Goal: Task Accomplishment & Management: Use online tool/utility

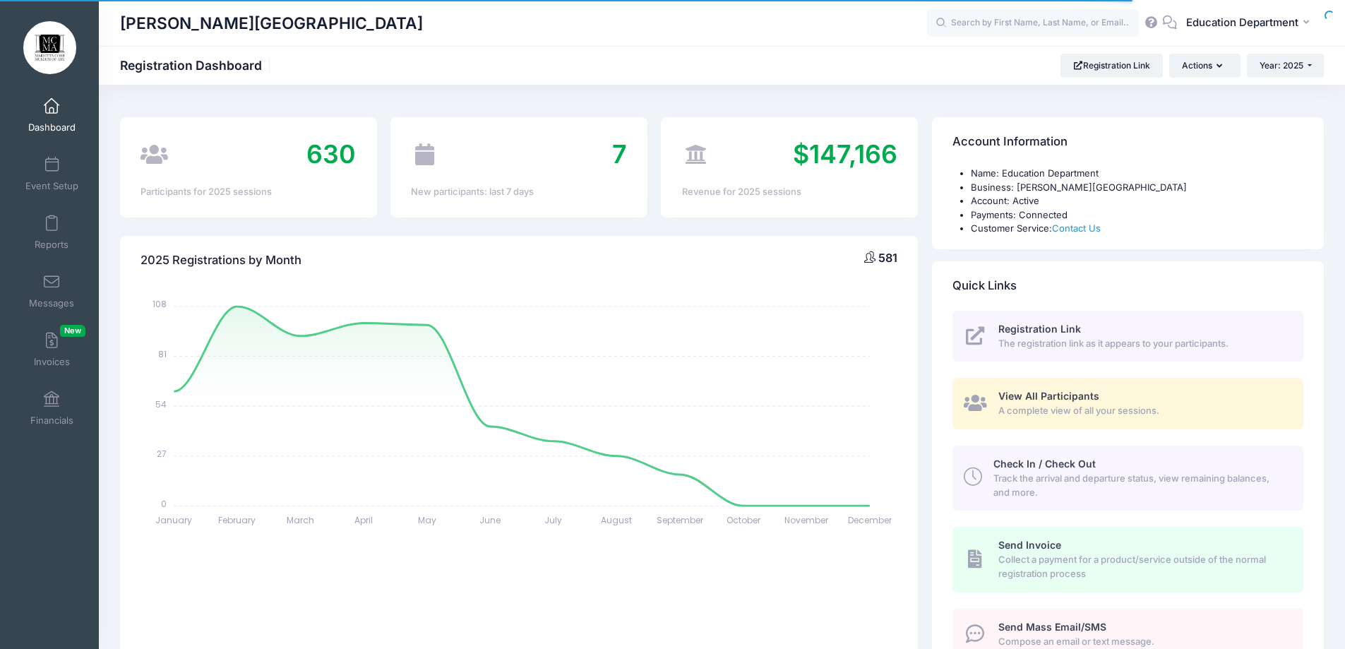
select select
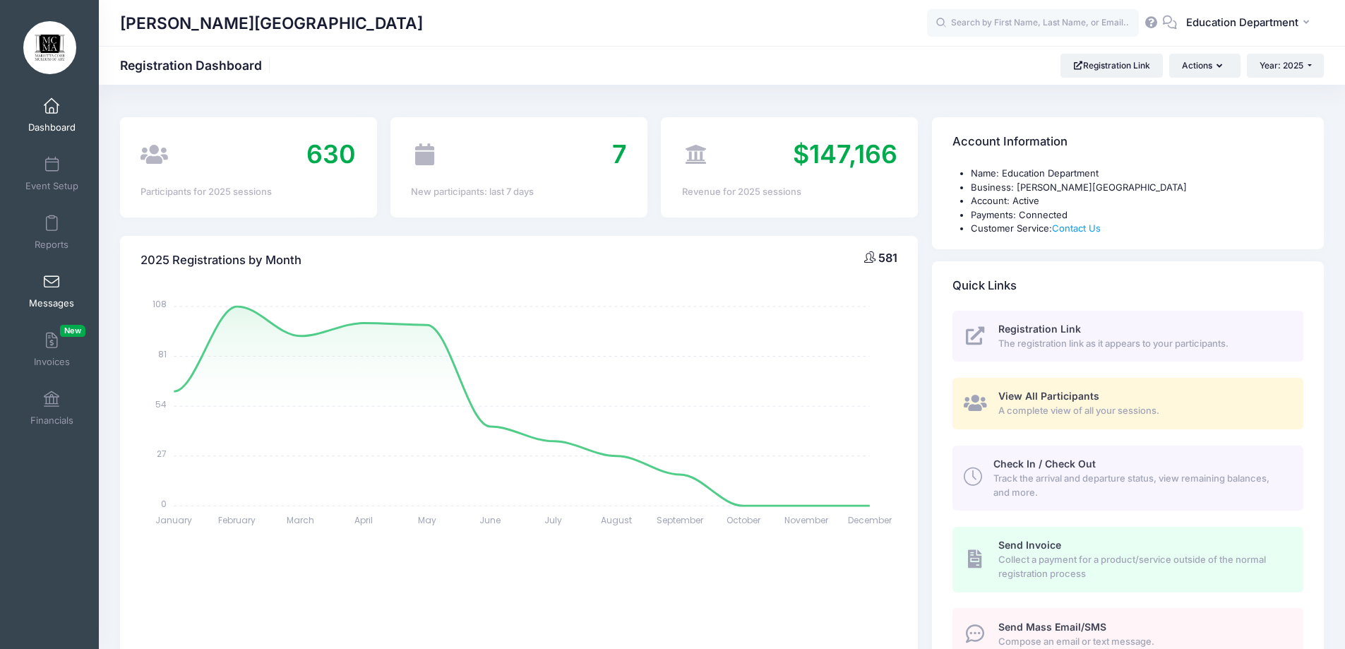
click at [58, 300] on span "Messages" at bounding box center [51, 303] width 45 height 12
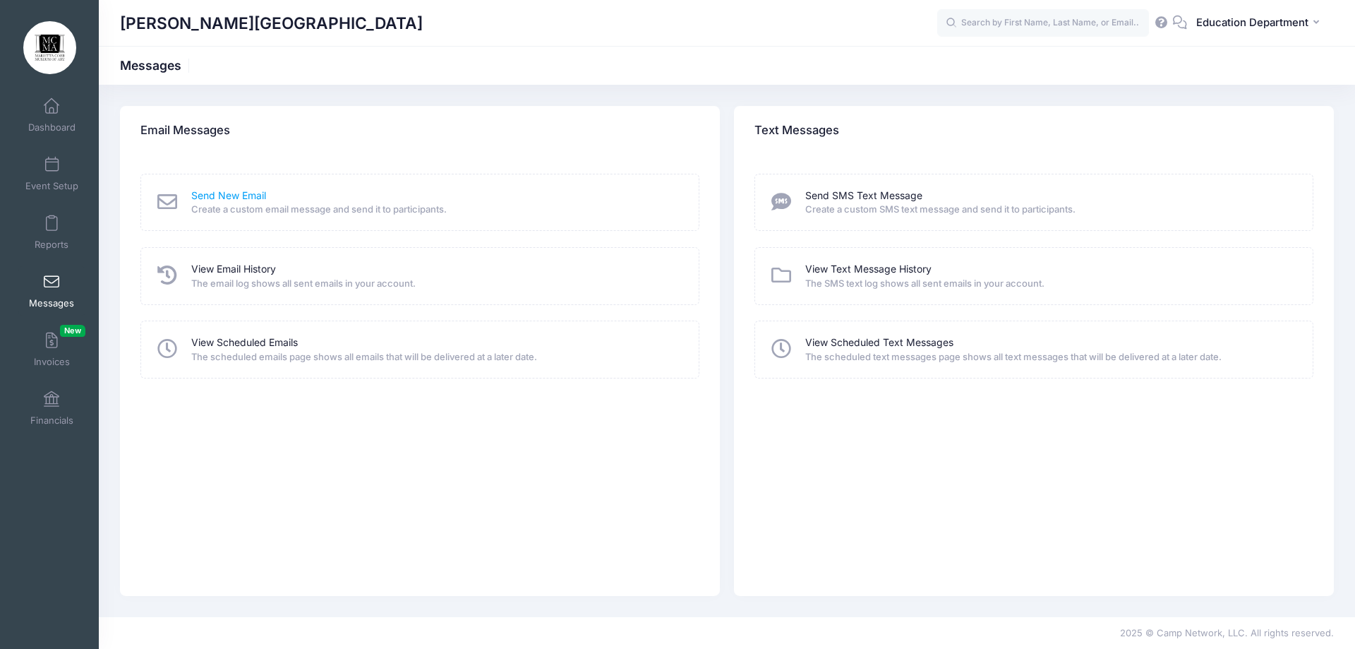
click at [231, 196] on link "Send New Email" at bounding box center [228, 195] width 75 height 15
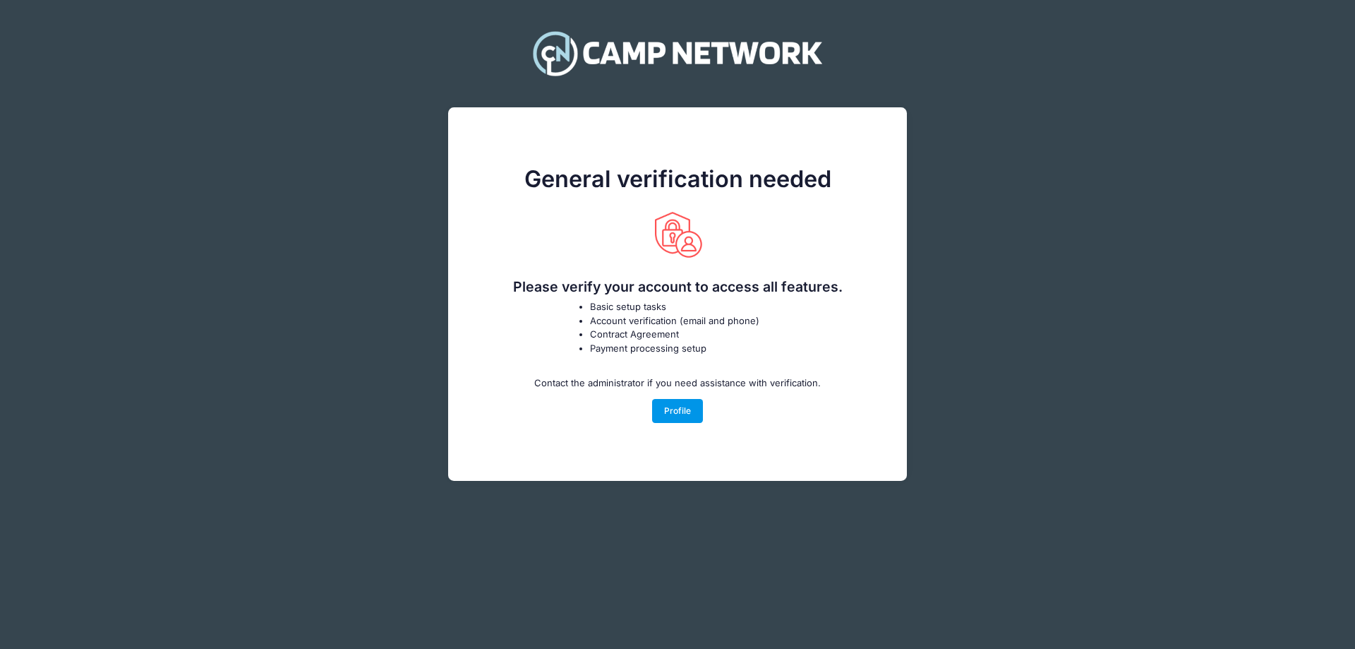
click at [677, 412] on link "Profile" at bounding box center [678, 411] width 52 height 24
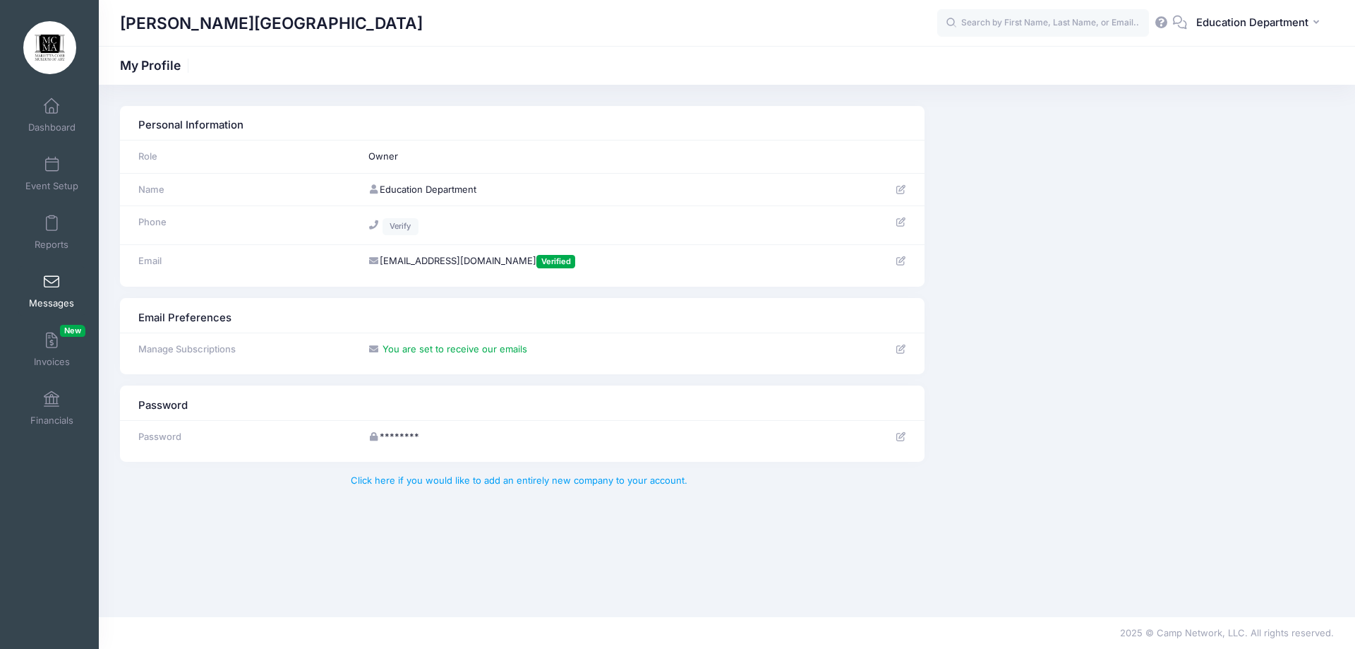
click at [52, 294] on link "Messages" at bounding box center [51, 290] width 67 height 49
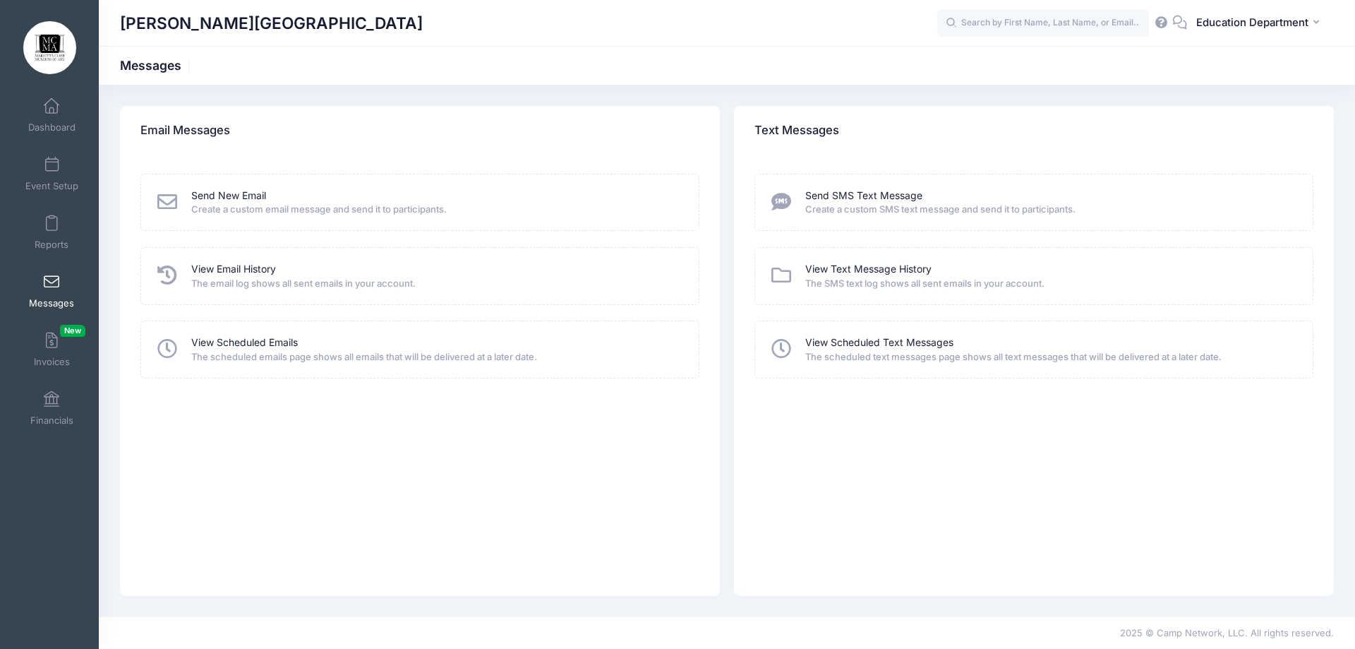
click at [167, 197] on icon at bounding box center [167, 202] width 25 height 20
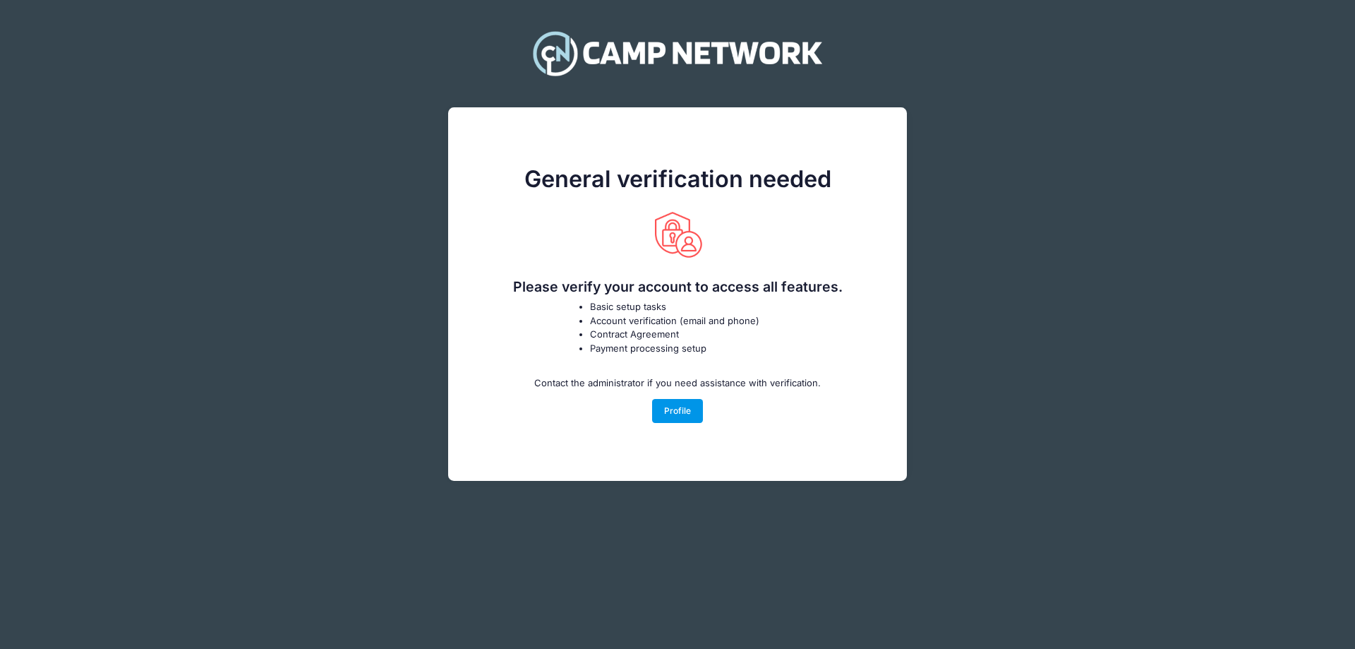
click at [691, 414] on link "Profile" at bounding box center [678, 411] width 52 height 24
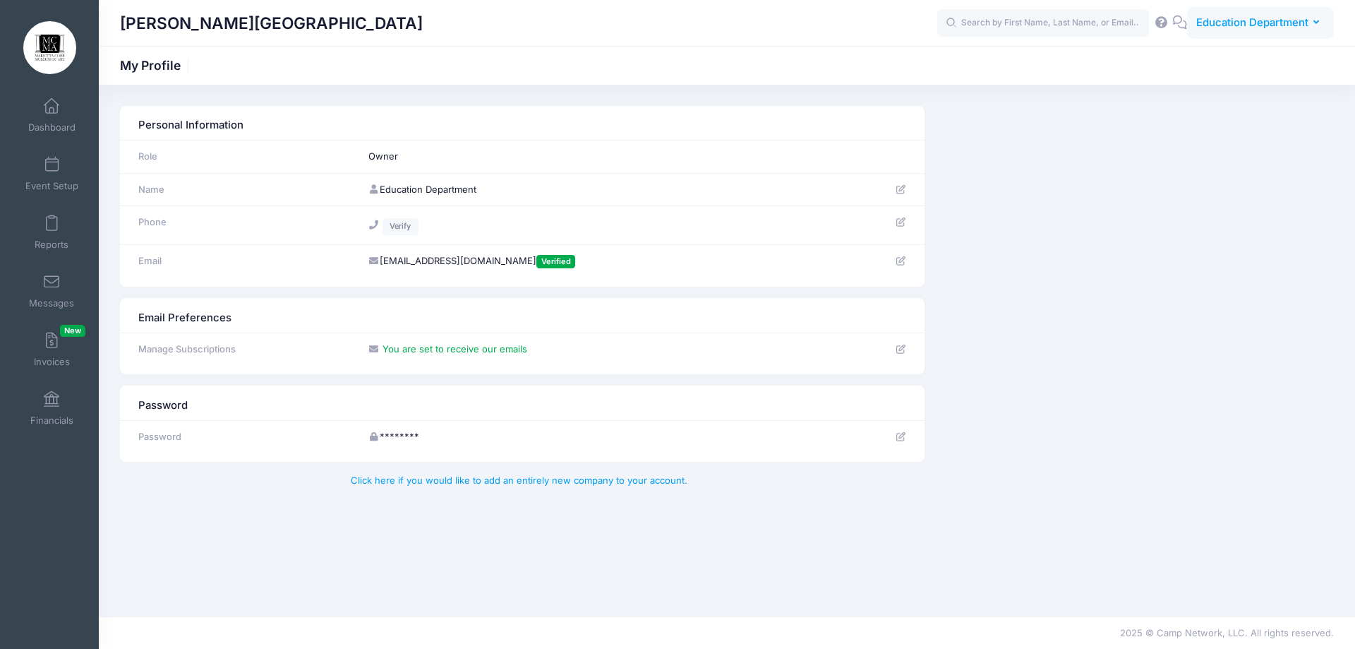
click at [1297, 23] on span "Education Department" at bounding box center [1252, 23] width 112 height 16
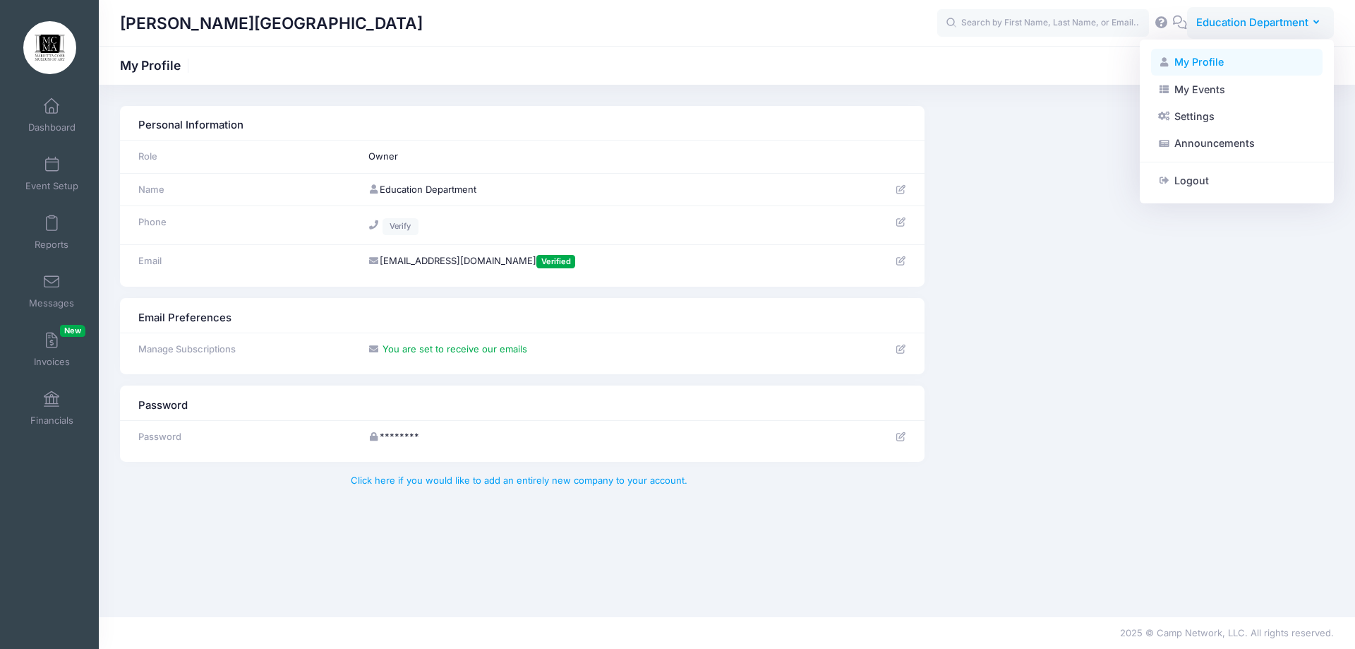
click at [1222, 64] on link "My Profile" at bounding box center [1237, 62] width 172 height 27
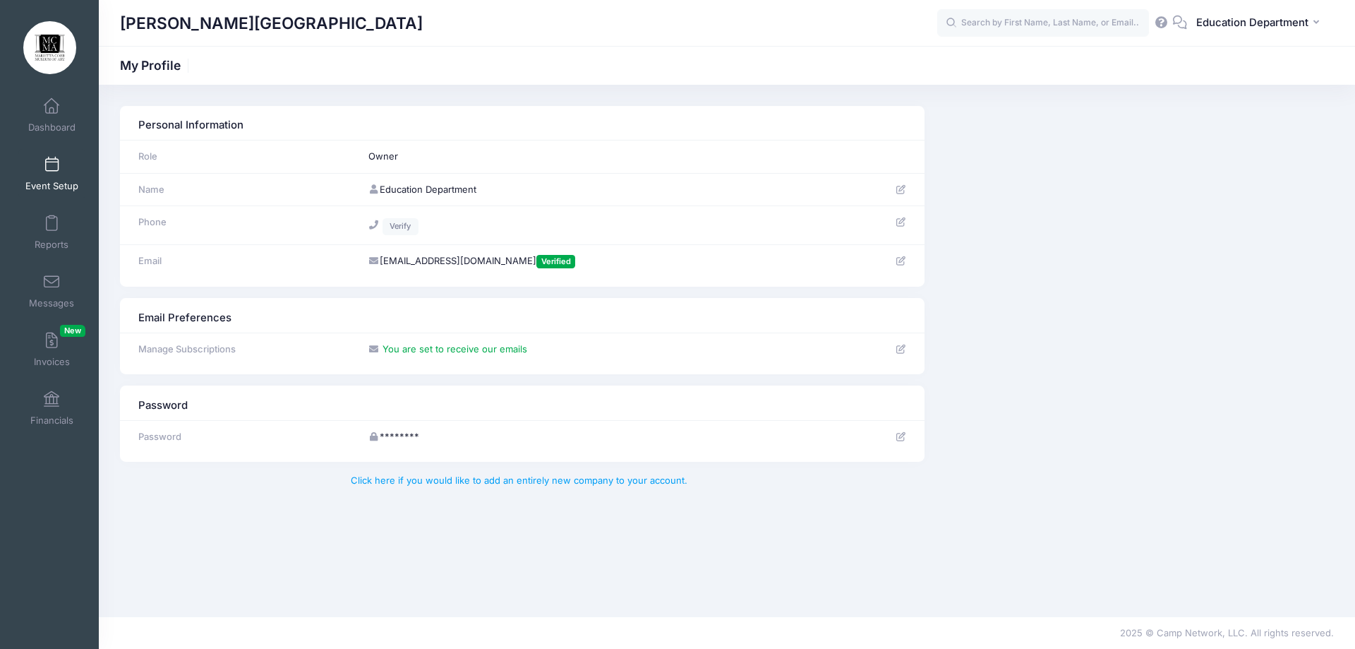
click at [48, 184] on span "Event Setup" at bounding box center [51, 186] width 53 height 12
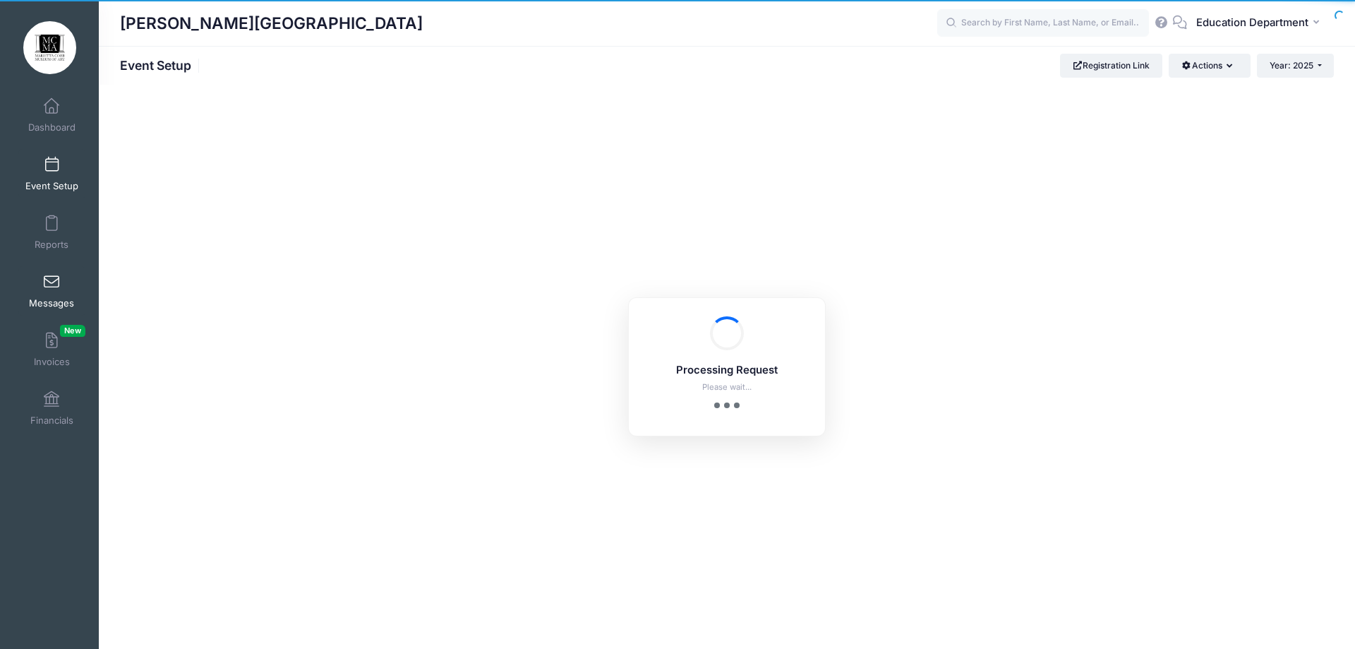
click at [52, 287] on span at bounding box center [52, 283] width 0 height 16
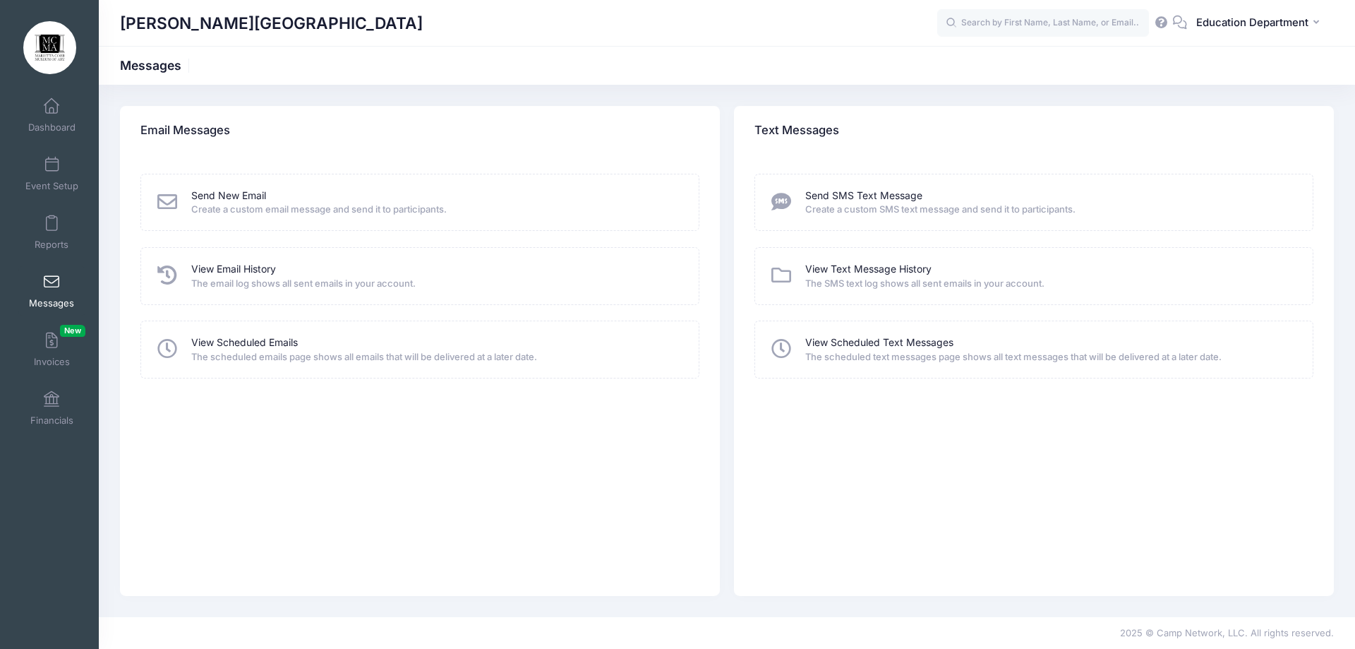
click at [176, 196] on icon at bounding box center [167, 202] width 25 height 20
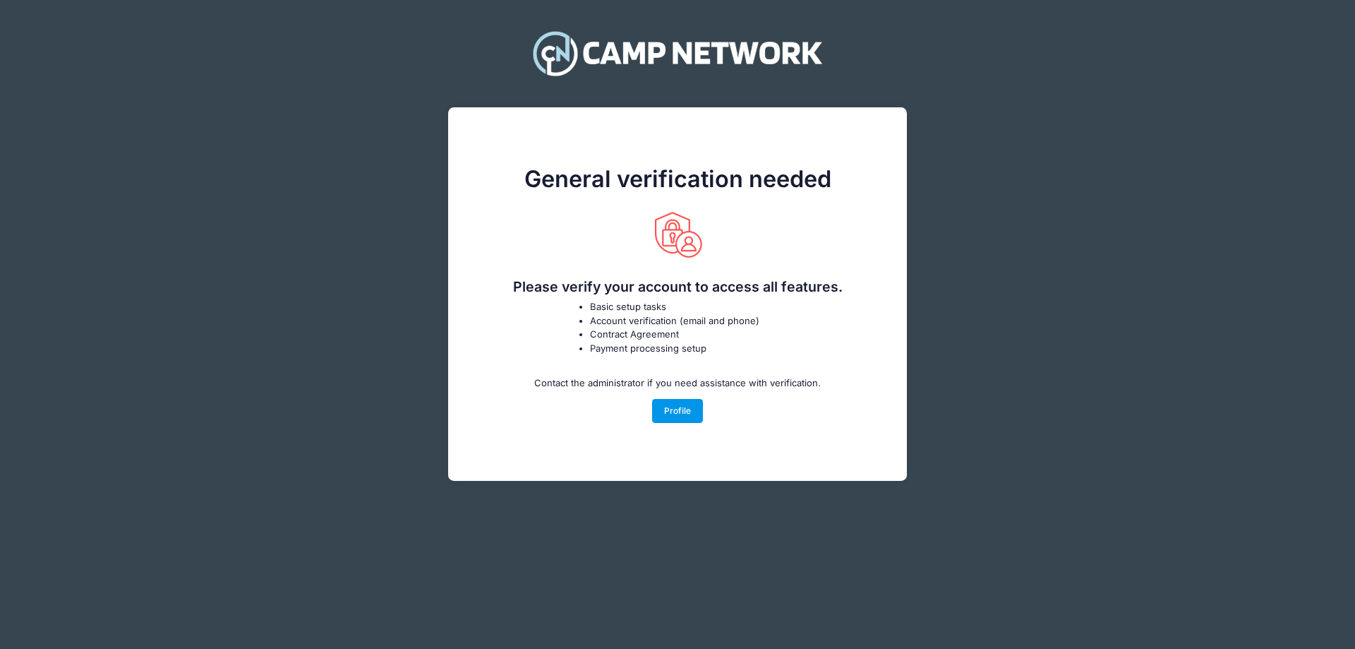
click at [683, 419] on link "Profile" at bounding box center [678, 411] width 52 height 24
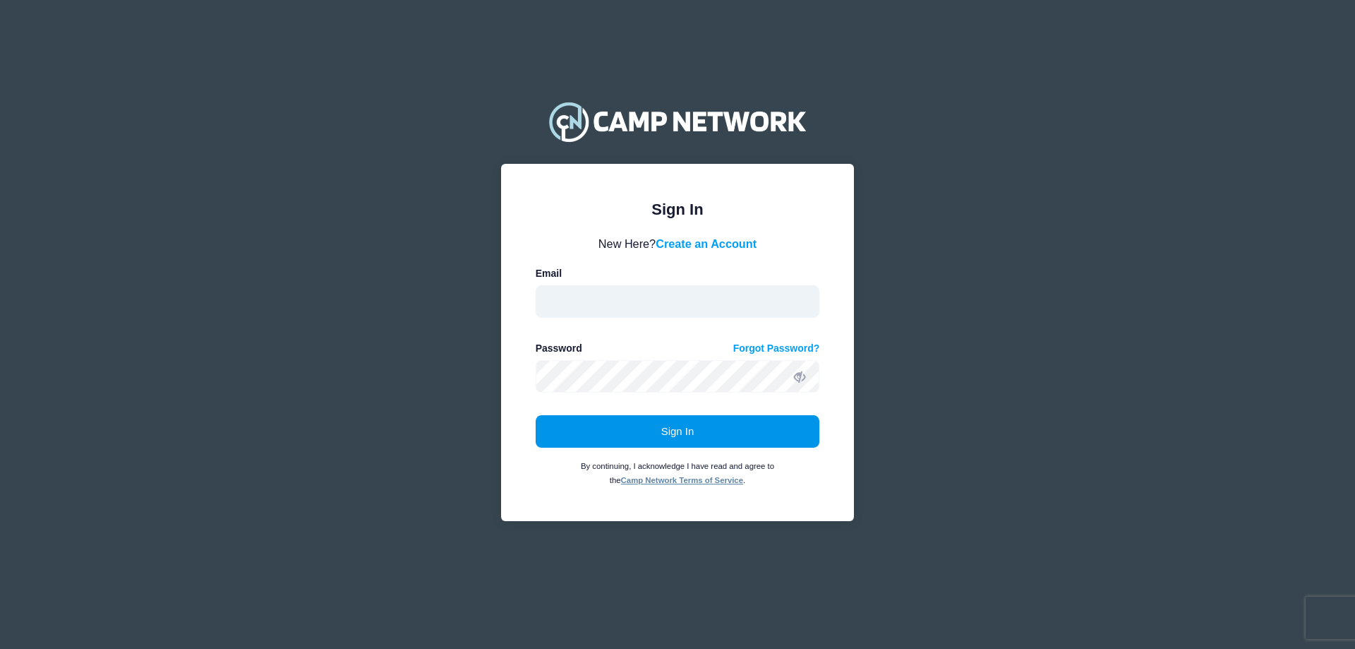
type input "[EMAIL_ADDRESS][DOMAIN_NAME]"
click at [670, 422] on button "Sign In" at bounding box center [678, 431] width 284 height 32
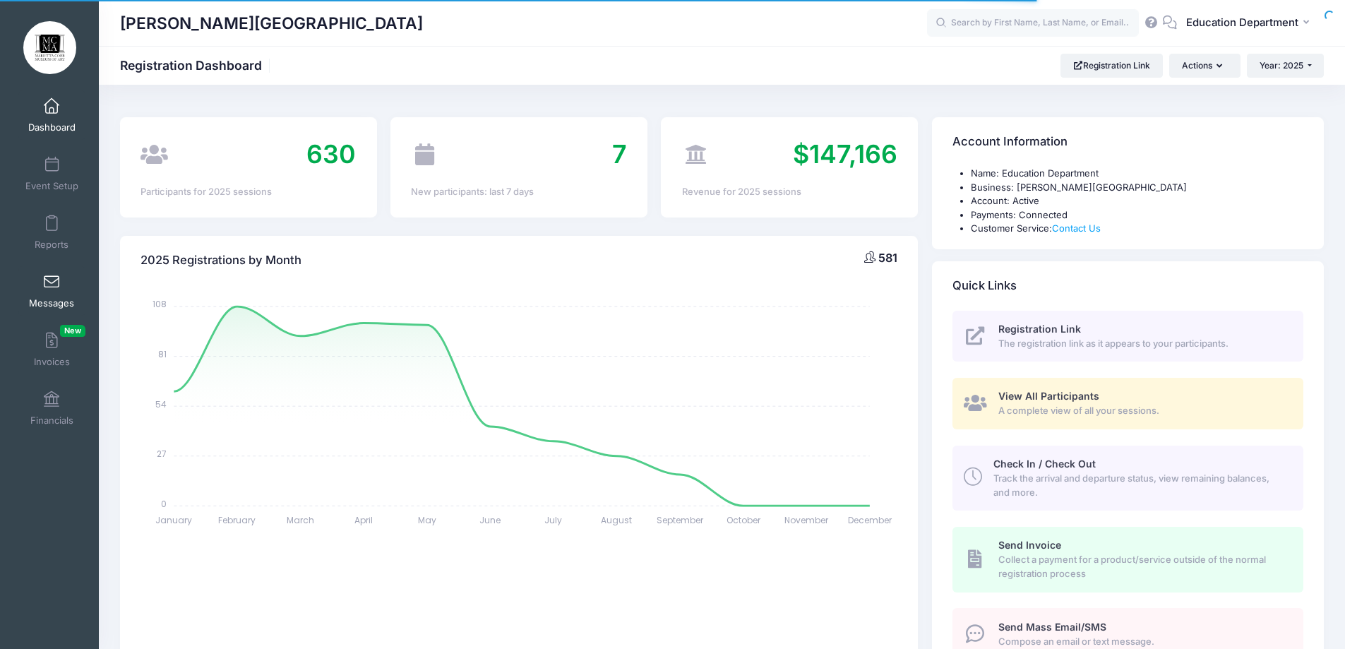
click at [37, 302] on span "Messages" at bounding box center [51, 303] width 45 height 12
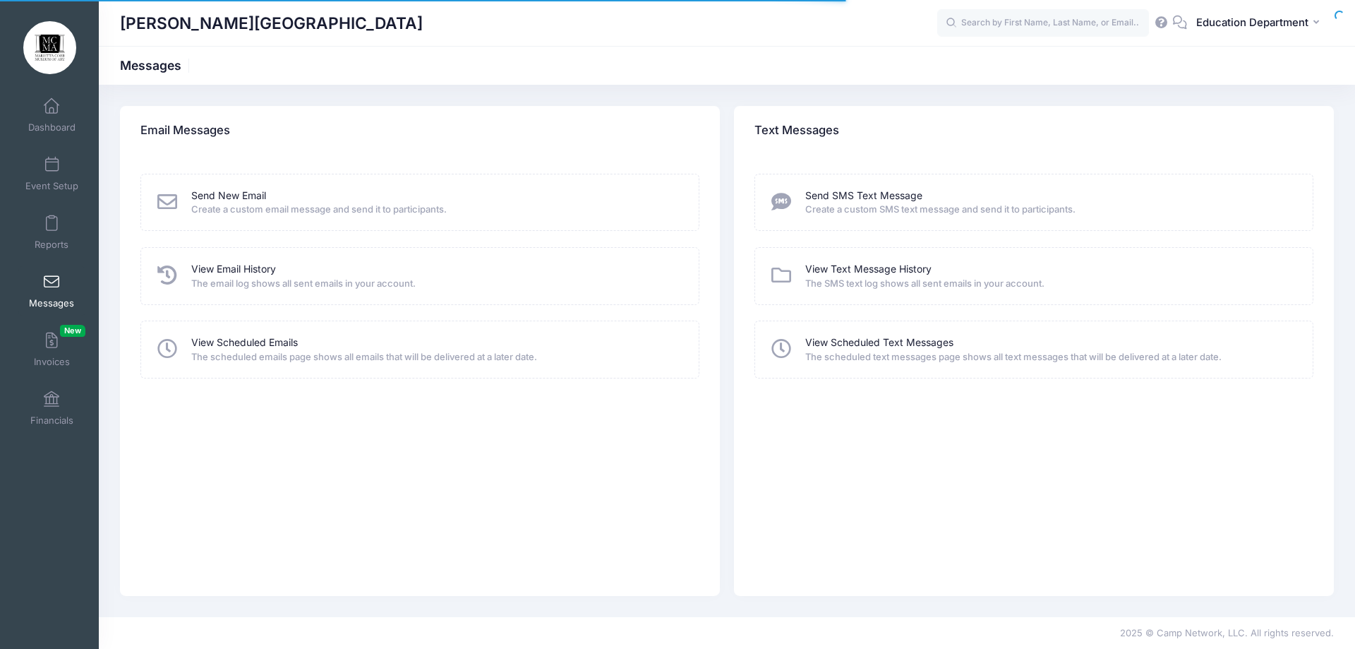
click at [172, 200] on icon at bounding box center [167, 202] width 25 height 20
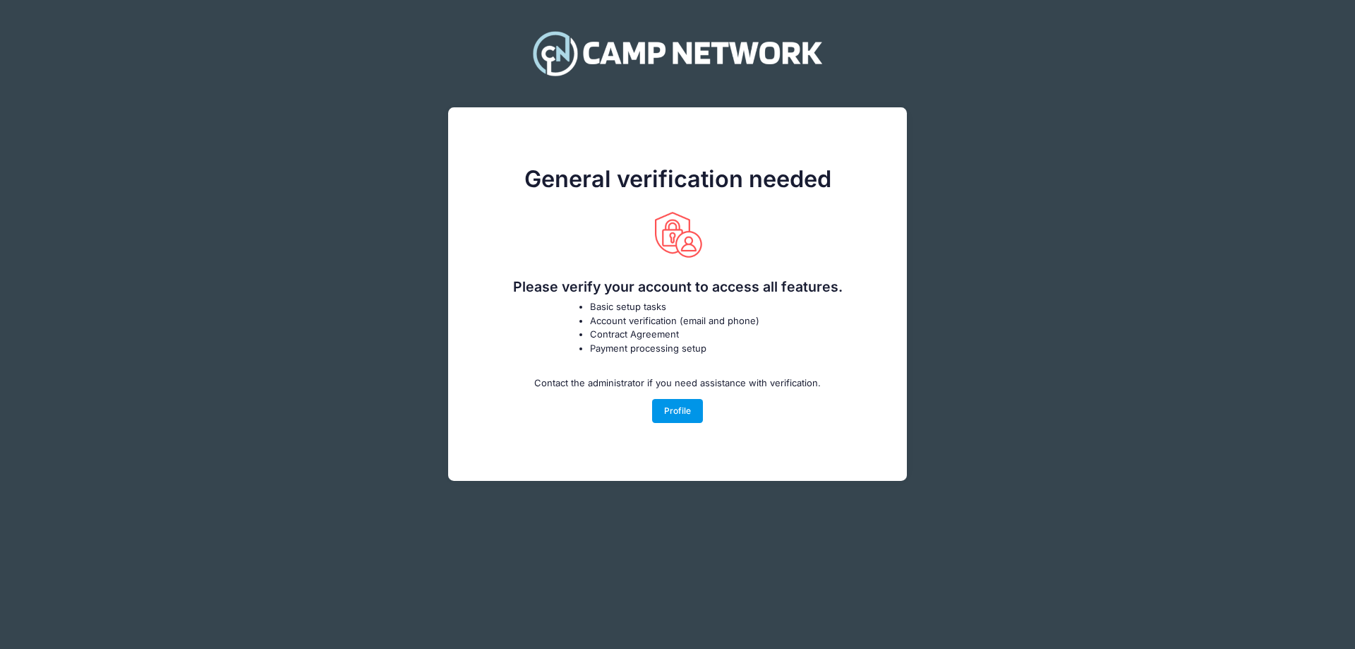
click at [664, 409] on link "Profile" at bounding box center [678, 411] width 52 height 24
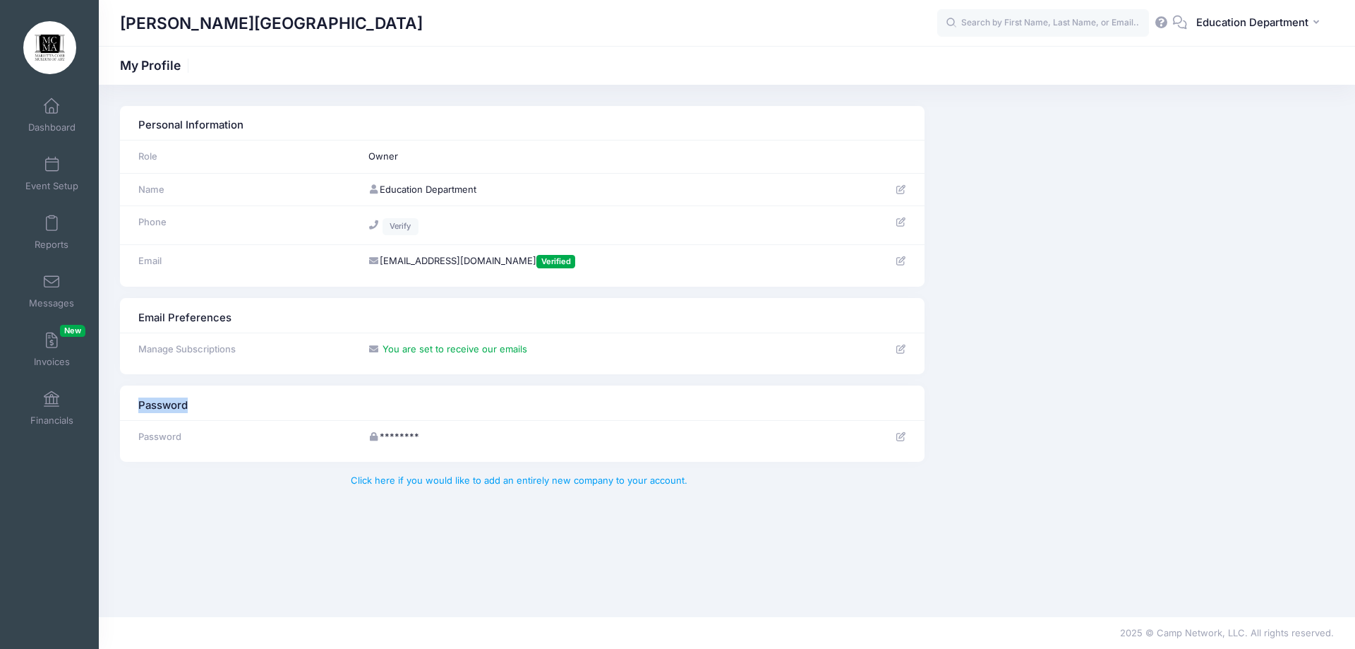
drag, startPoint x: 0, startPoint y: 0, endPoint x: 514, endPoint y: 385, distance: 642.3
click at [514, 385] on div "Personal Information Role Owner Name Phone Verify Email" at bounding box center [727, 351] width 1256 height 490
drag, startPoint x: 436, startPoint y: 433, endPoint x: 618, endPoint y: 409, distance: 183.7
click at [437, 433] on td "********" at bounding box center [540, 436] width 359 height 32
click at [575, 266] on span "Verified" at bounding box center [555, 261] width 39 height 13
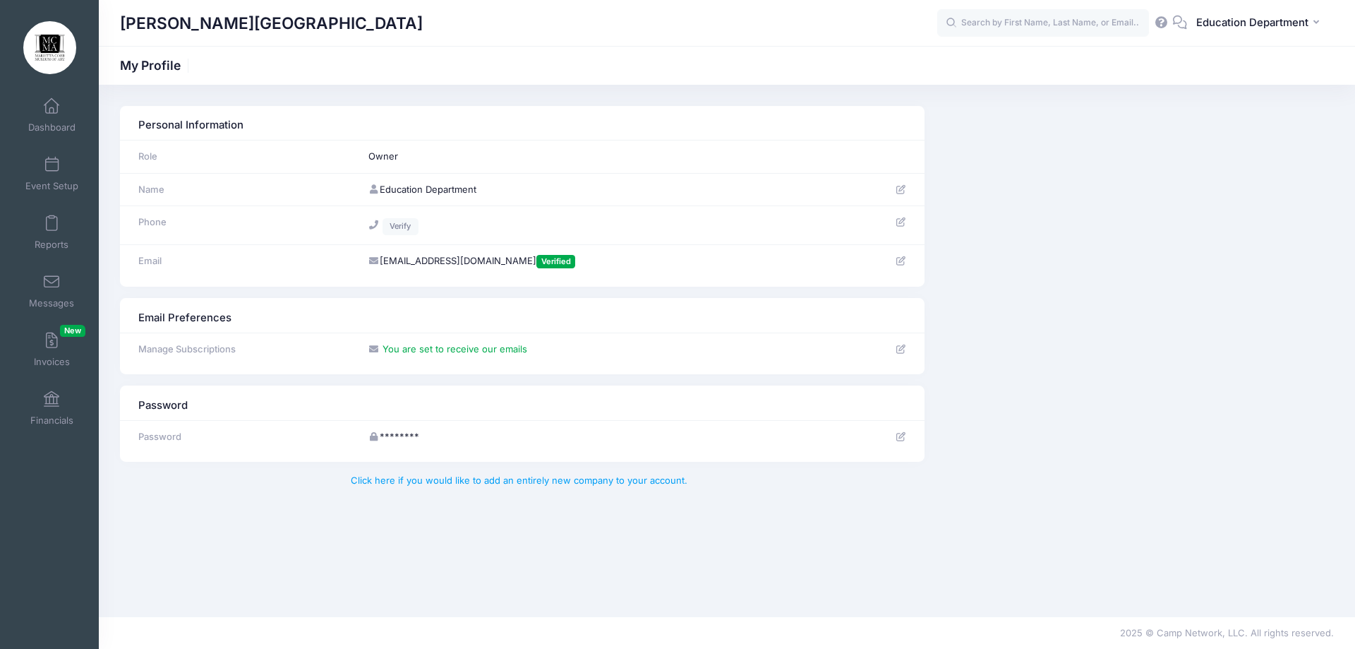
click at [901, 219] on icon at bounding box center [900, 221] width 11 height 9
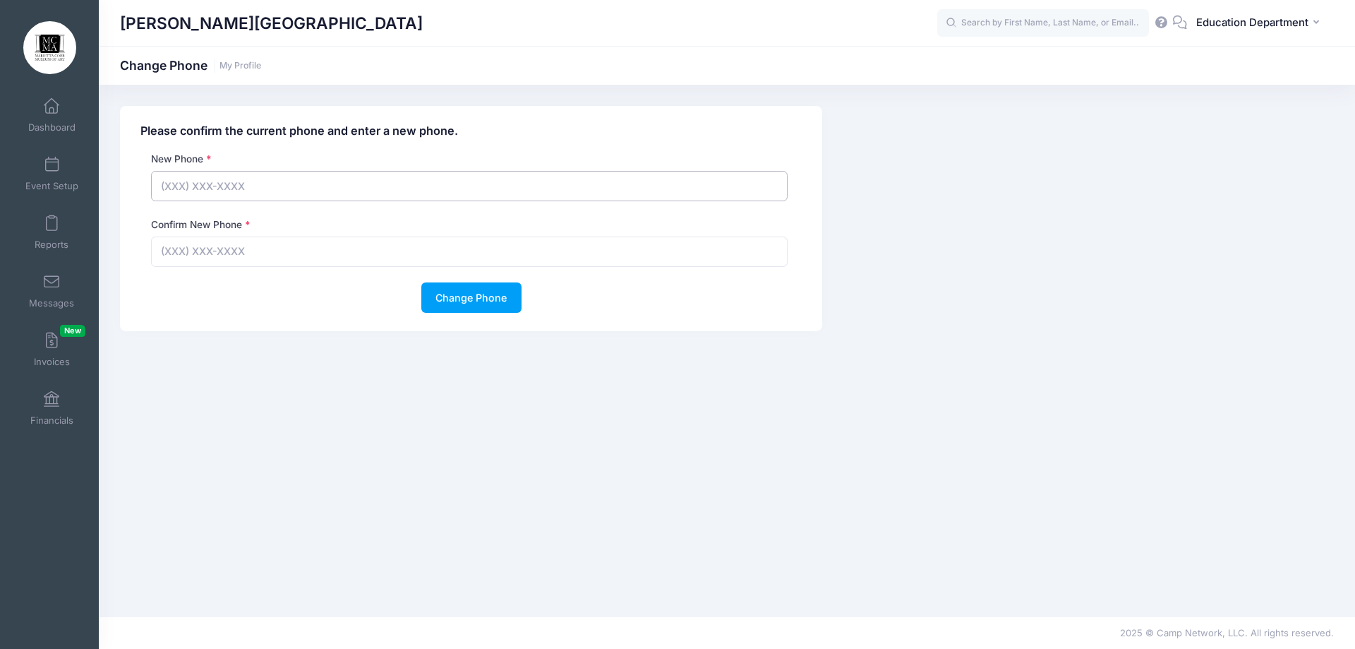
click at [229, 184] on input "text" at bounding box center [469, 186] width 637 height 30
type input "[PHONE_NUMBER]"
click at [179, 243] on input "text" at bounding box center [469, 251] width 637 height 30
type input "[PHONE_NUMBER]"
click at [493, 303] on button "Change Phone" at bounding box center [471, 297] width 100 height 30
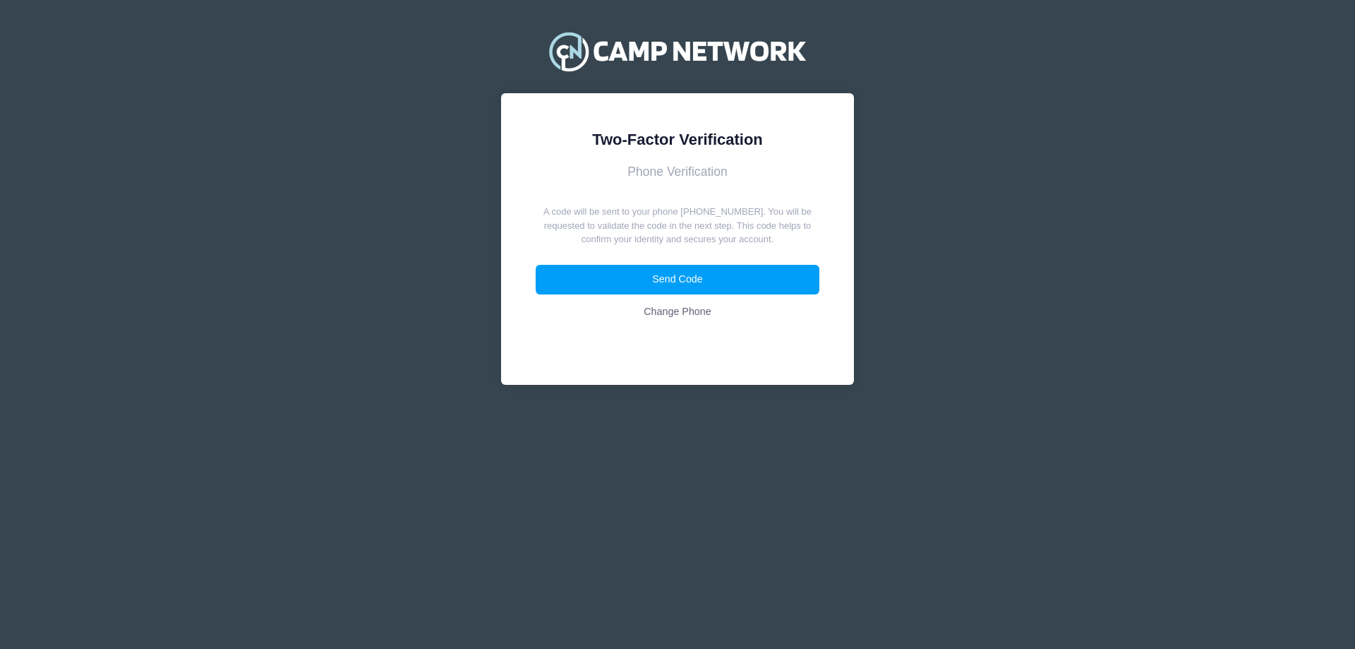
click at [689, 317] on link "Change Phone" at bounding box center [678, 312] width 284 height 30
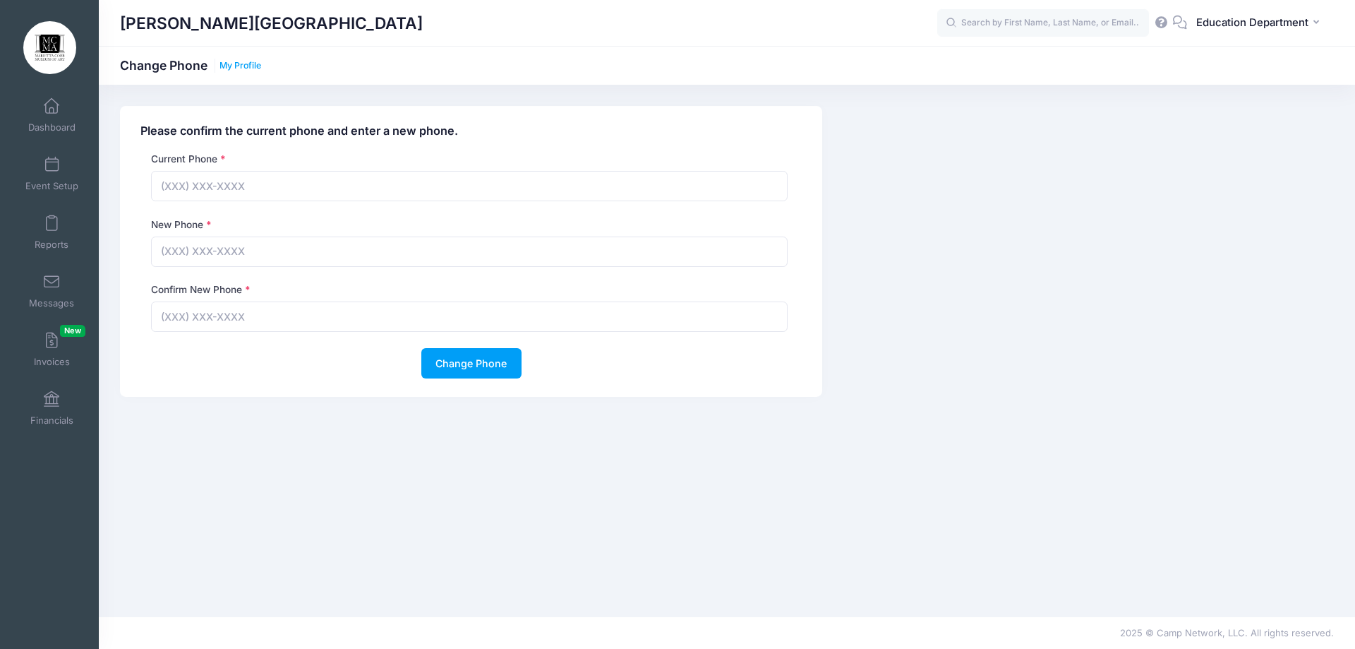
click at [247, 68] on link "My Profile" at bounding box center [241, 66] width 42 height 11
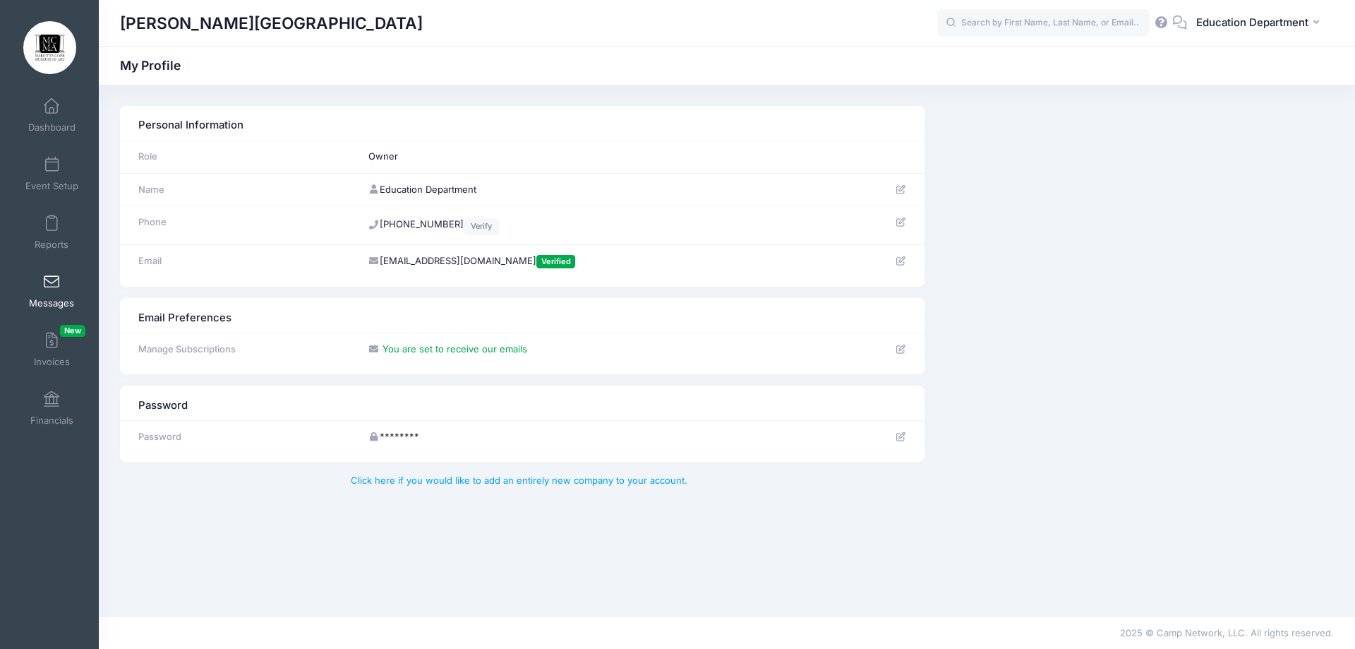
click at [64, 285] on link "Messages" at bounding box center [51, 290] width 67 height 49
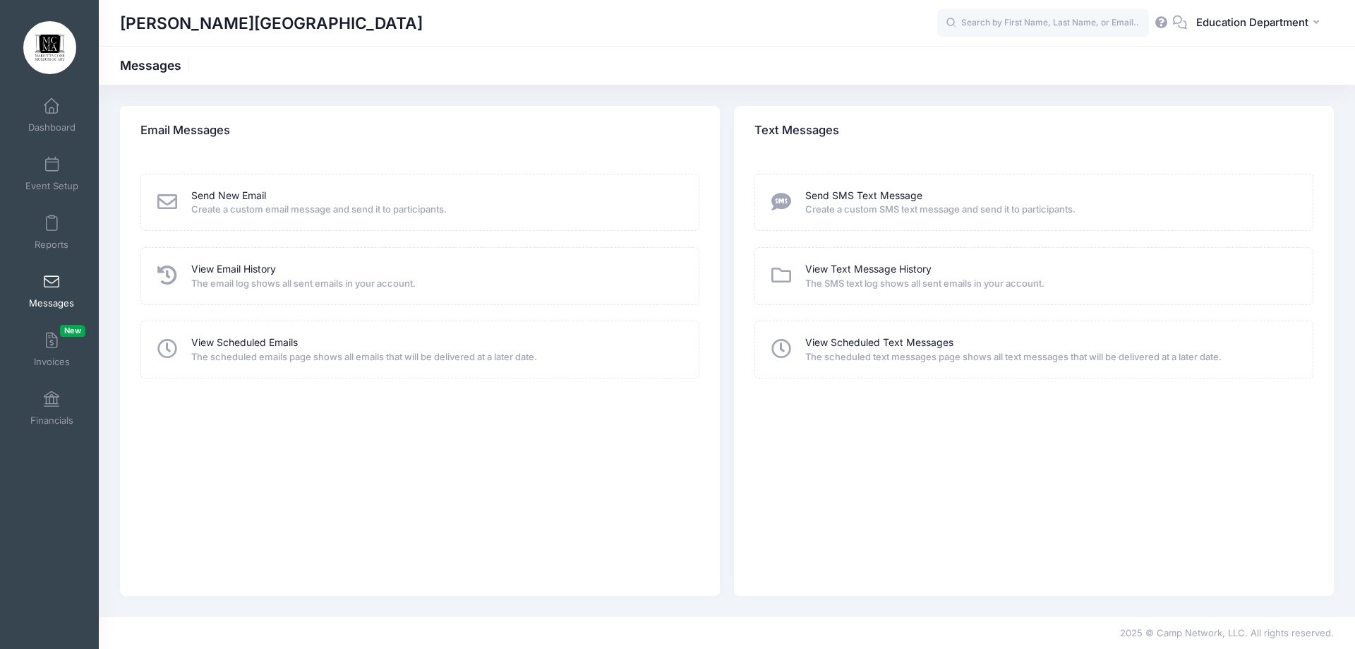
click at [170, 200] on icon at bounding box center [167, 202] width 25 height 20
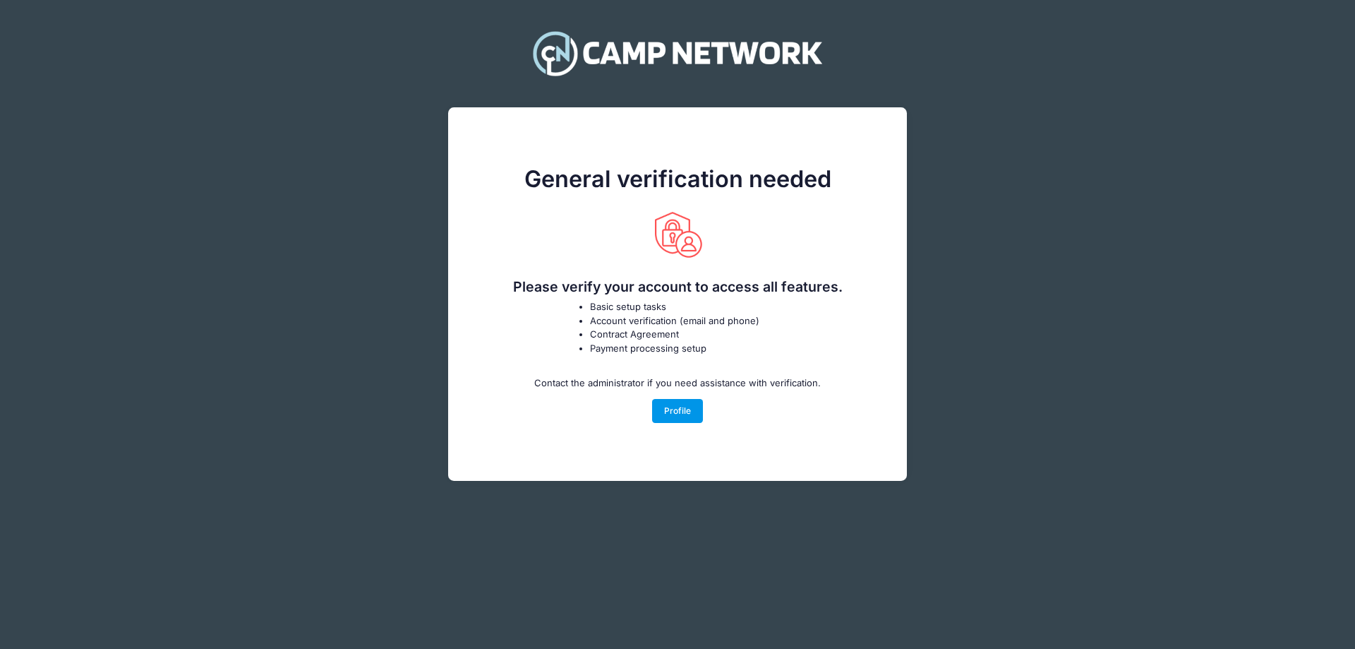
click at [685, 418] on link "Profile" at bounding box center [678, 411] width 52 height 24
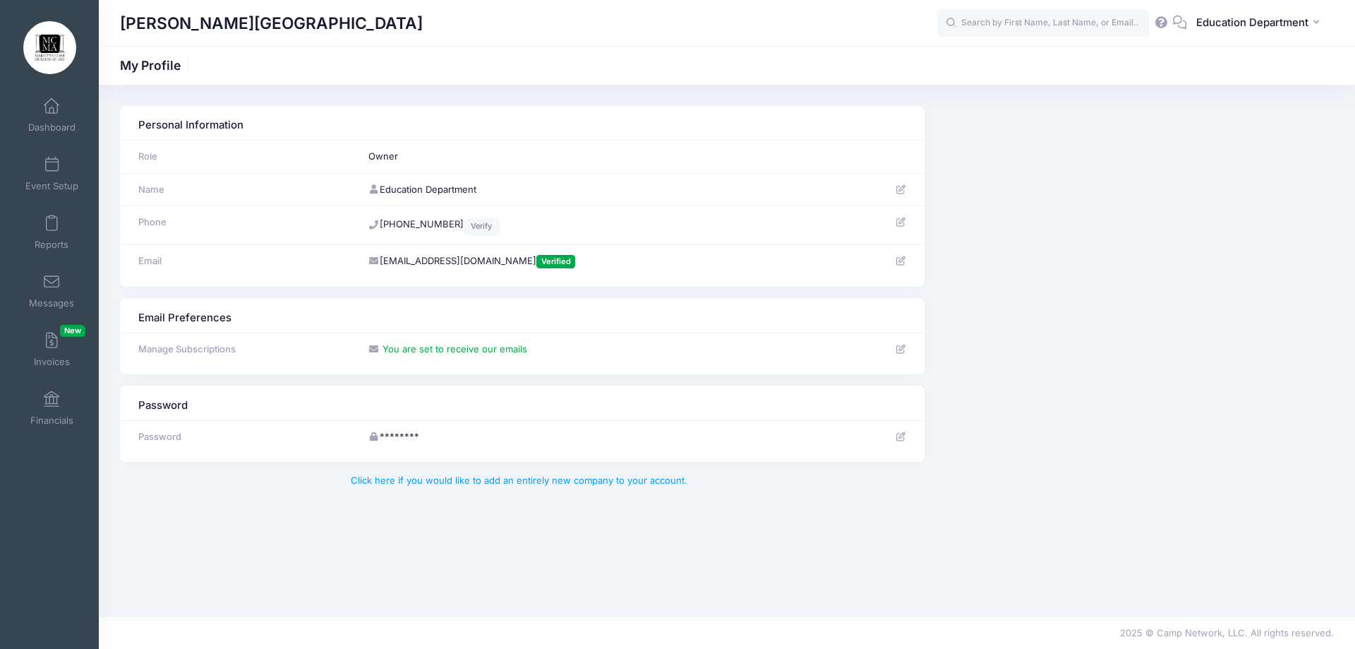
click at [371, 349] on icon at bounding box center [373, 348] width 11 height 9
click at [47, 294] on link "Messages" at bounding box center [51, 290] width 67 height 49
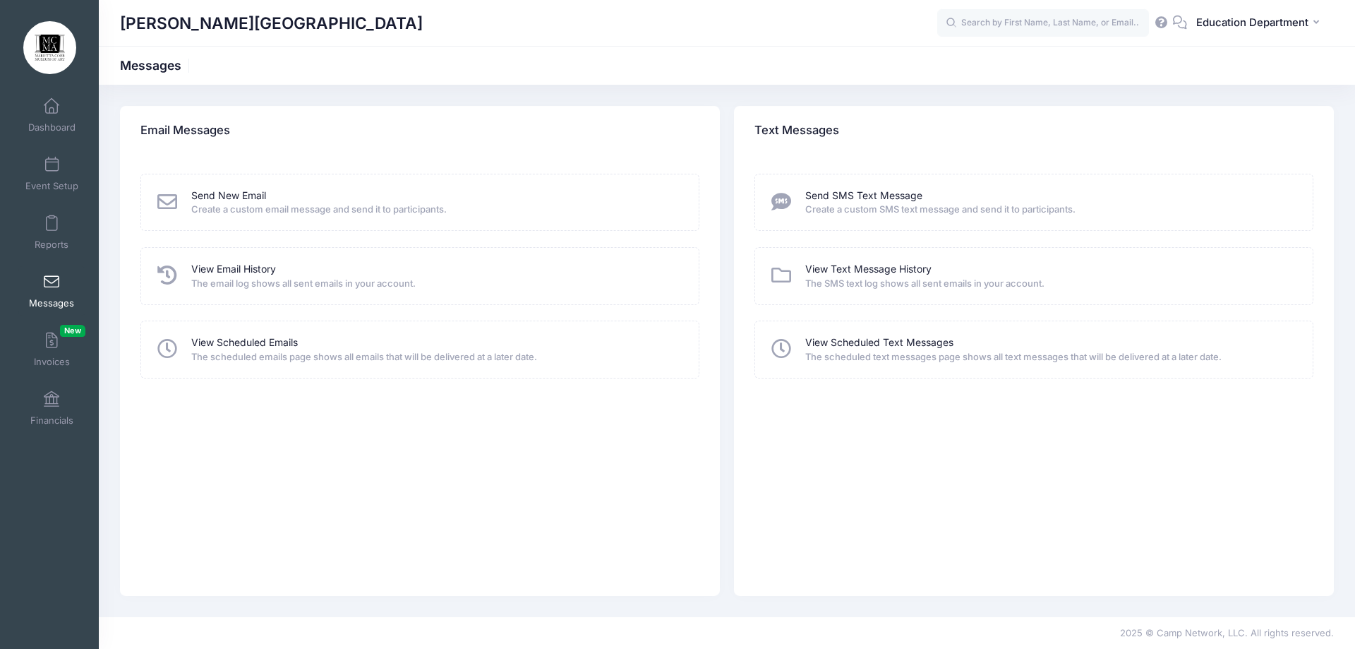
click at [172, 203] on icon at bounding box center [167, 202] width 25 height 20
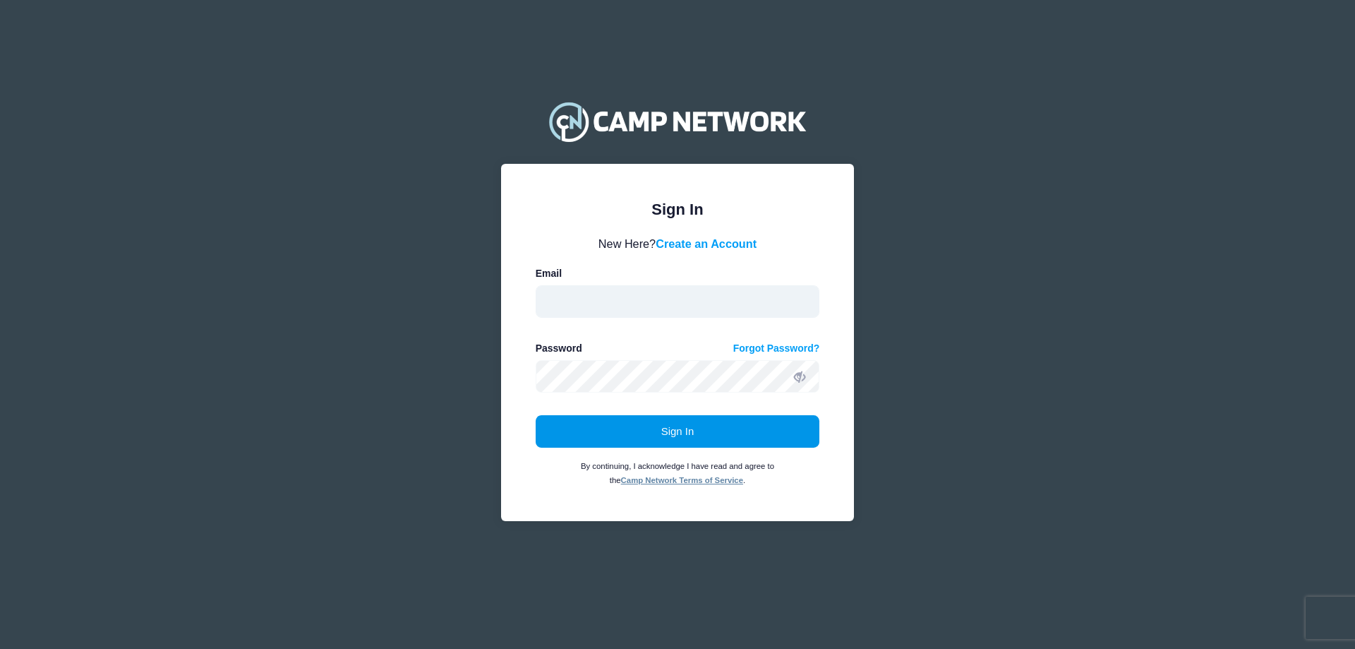
type input "[EMAIL_ADDRESS][DOMAIN_NAME]"
click at [758, 439] on button "Sign In" at bounding box center [678, 431] width 284 height 32
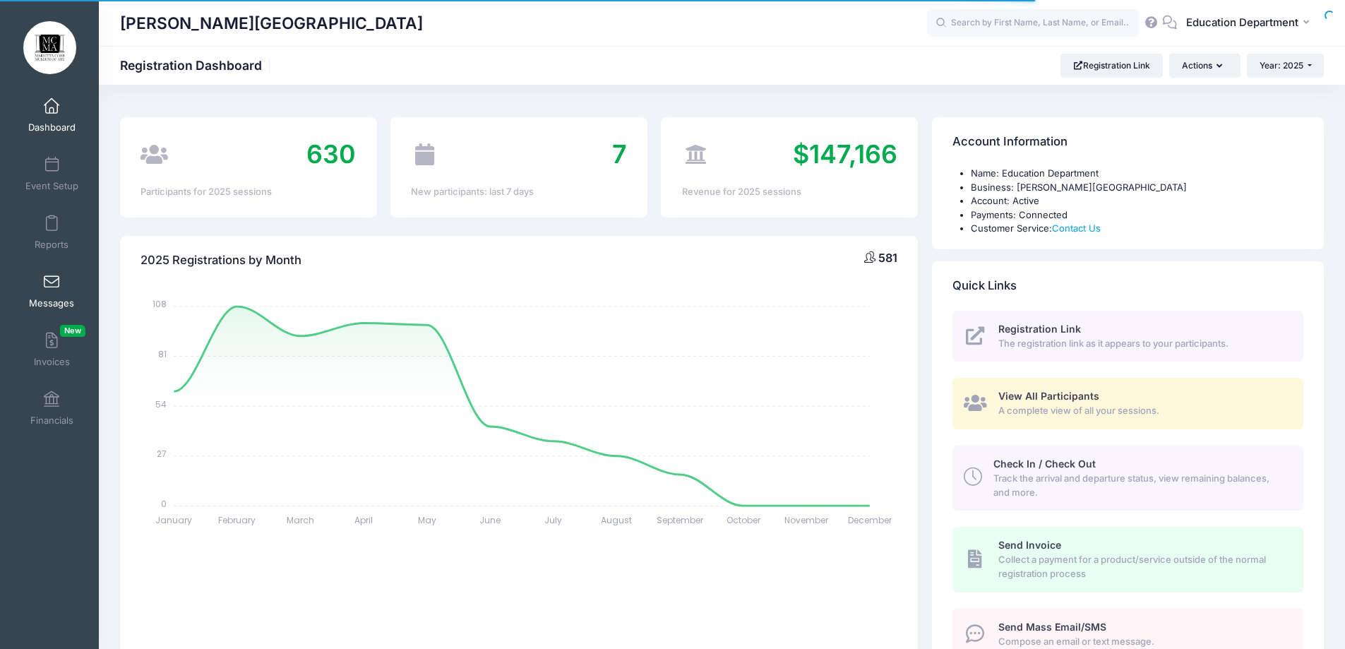
click at [52, 282] on span at bounding box center [52, 283] width 0 height 16
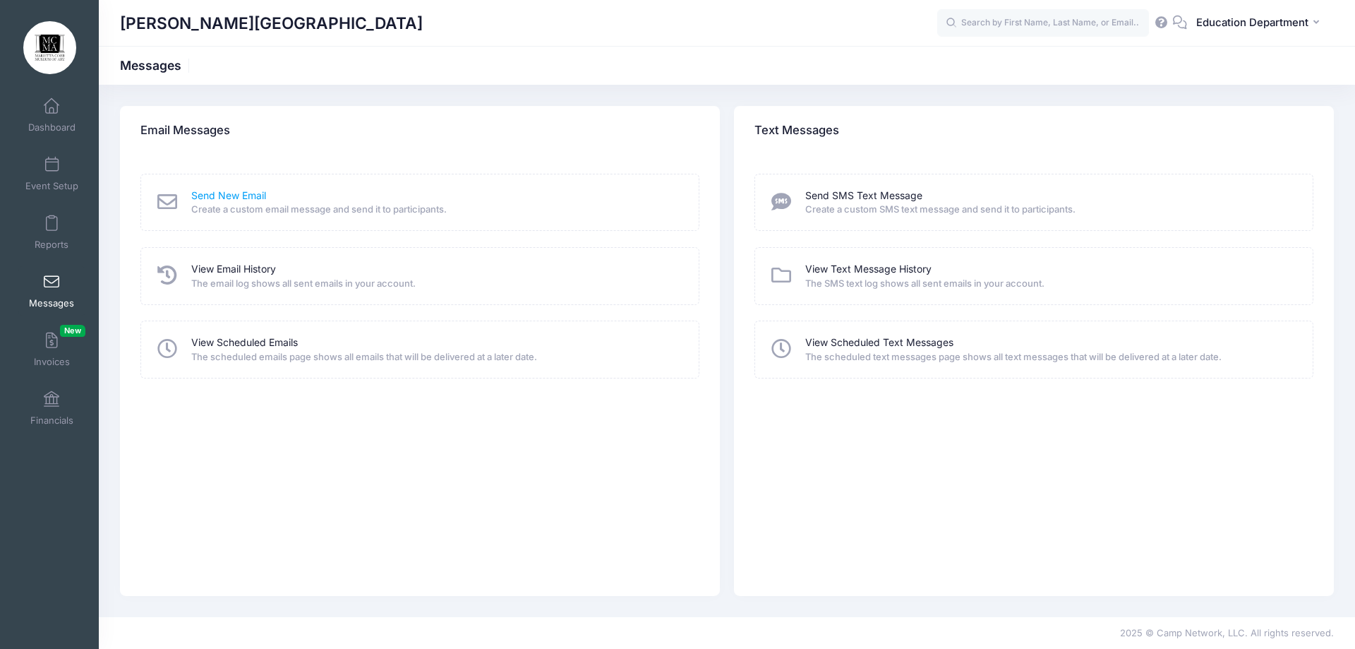
click at [223, 189] on link "Send New Email" at bounding box center [228, 195] width 75 height 15
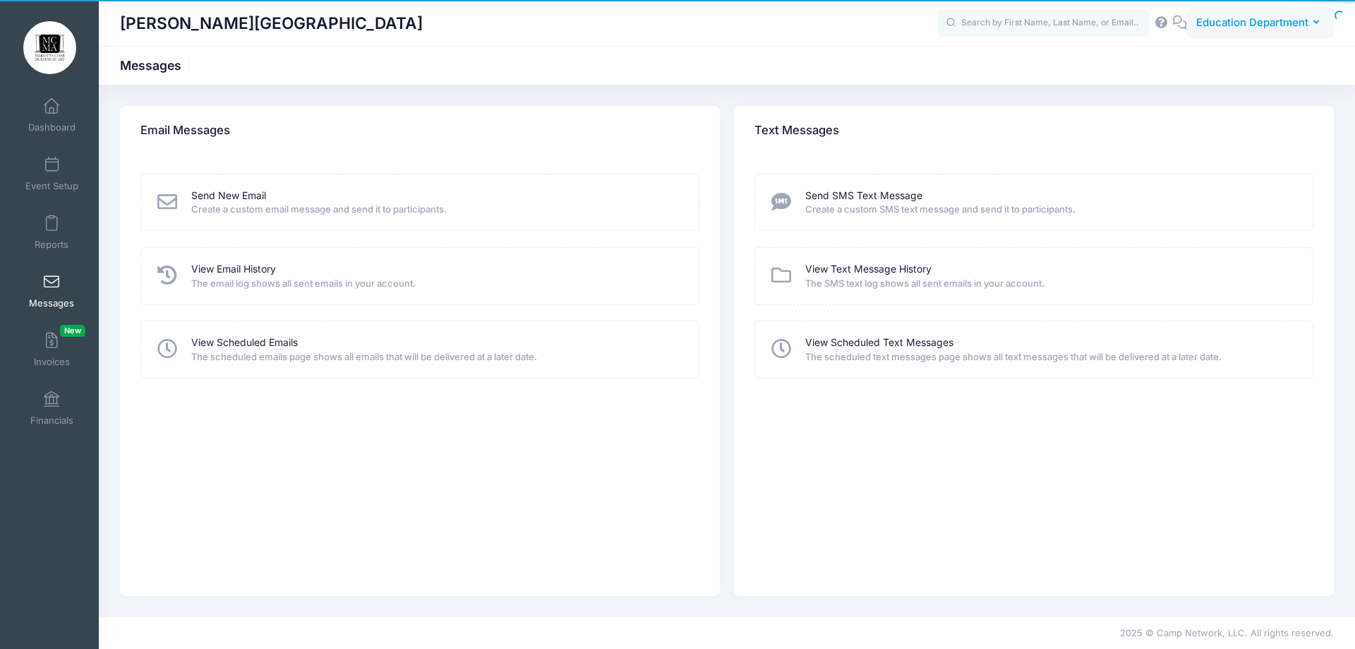
click at [1223, 26] on span "Education Department" at bounding box center [1252, 23] width 112 height 16
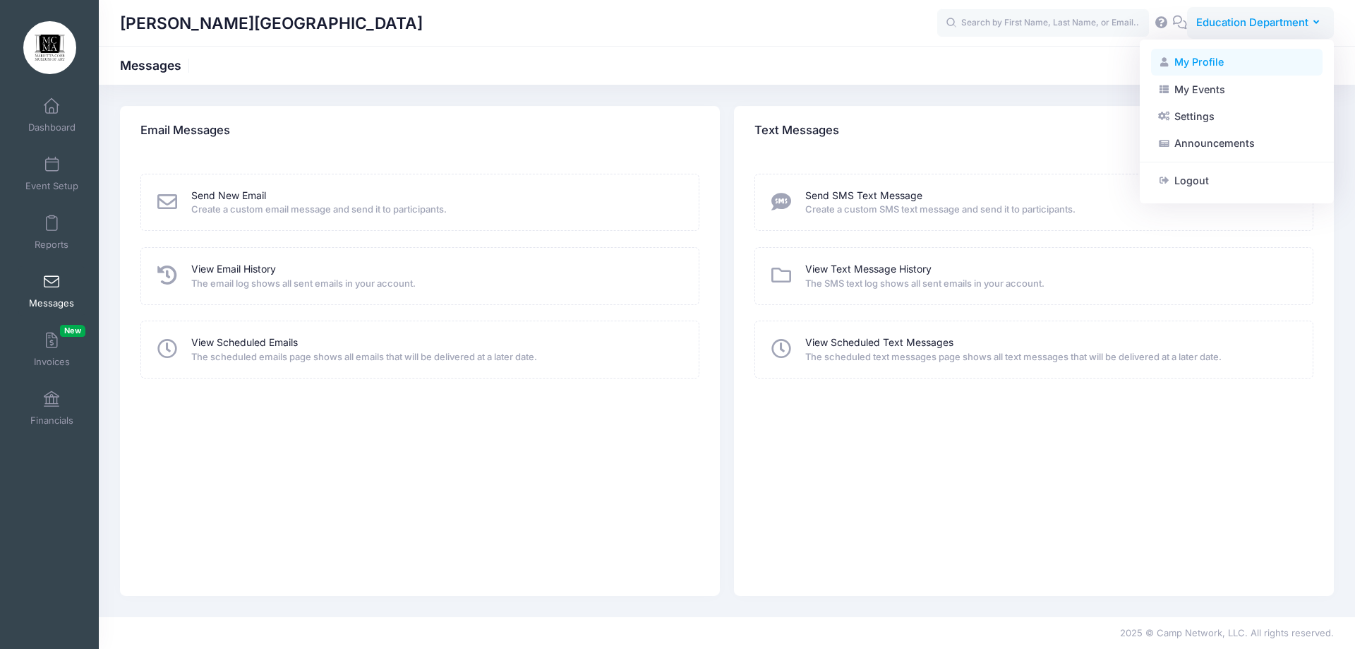
click at [1189, 56] on link "My Profile" at bounding box center [1237, 62] width 172 height 27
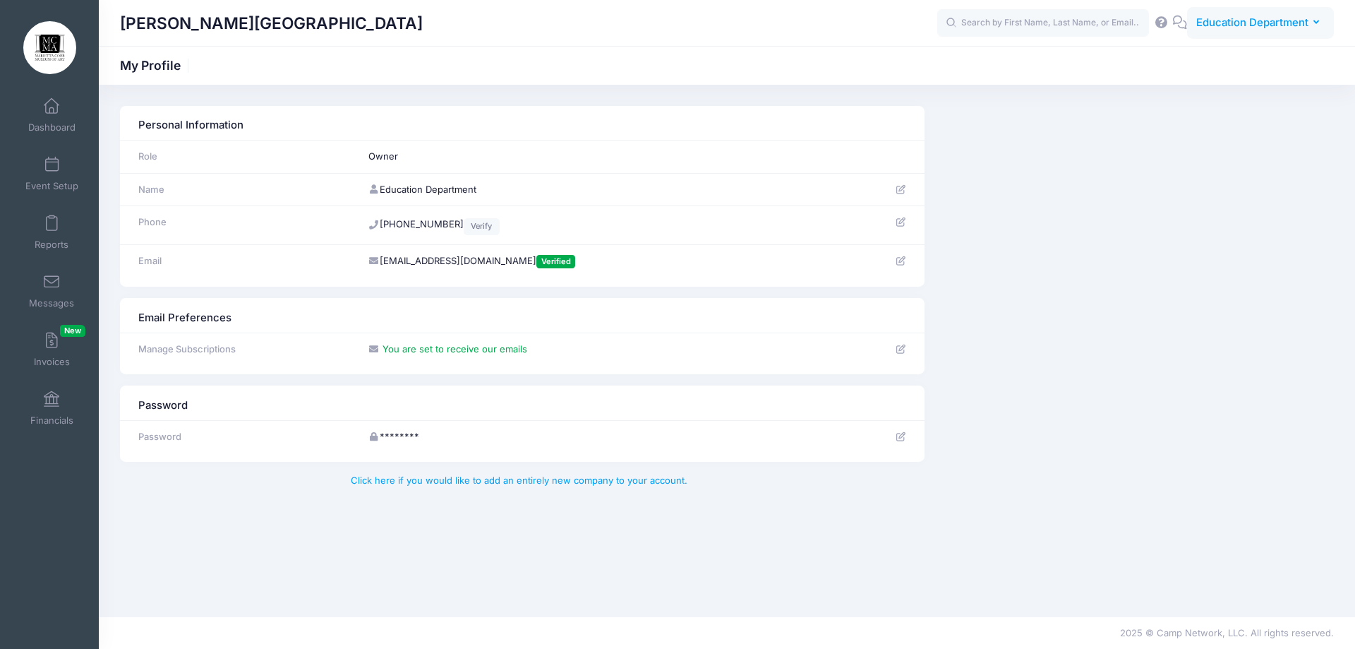
click at [1272, 19] on span "Education Department" at bounding box center [1252, 23] width 112 height 16
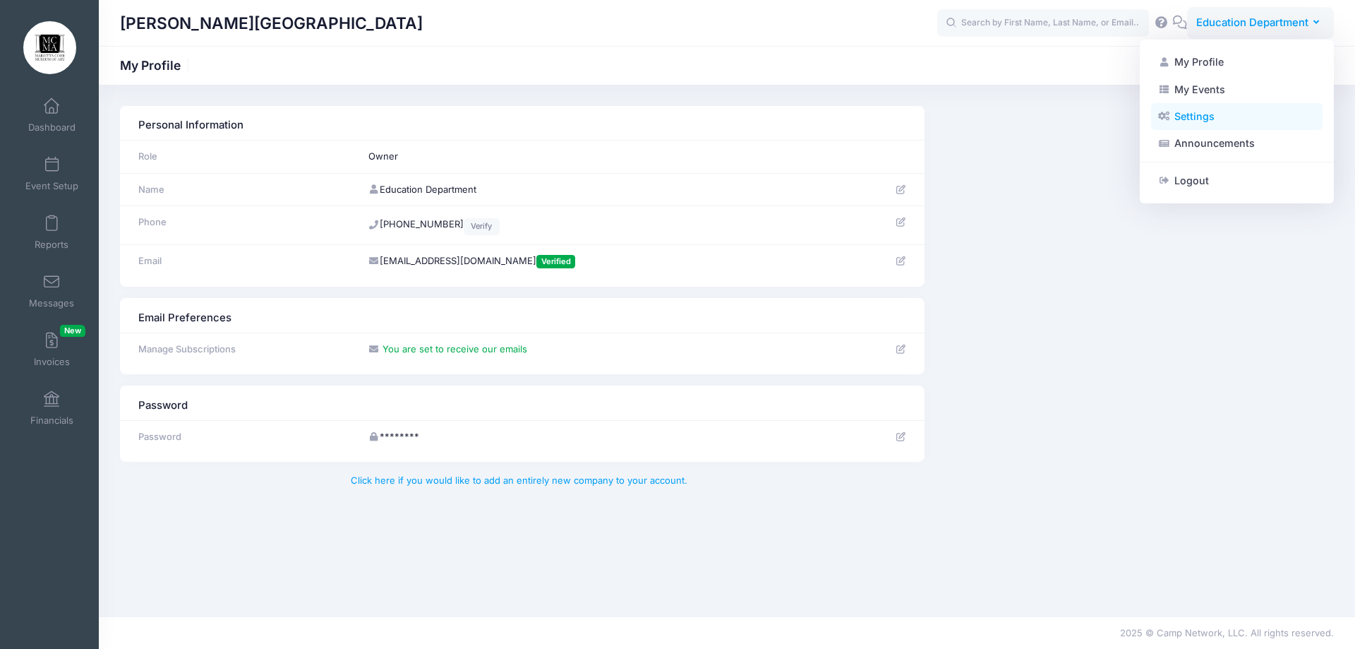
click at [1214, 119] on link "Settings" at bounding box center [1237, 116] width 172 height 27
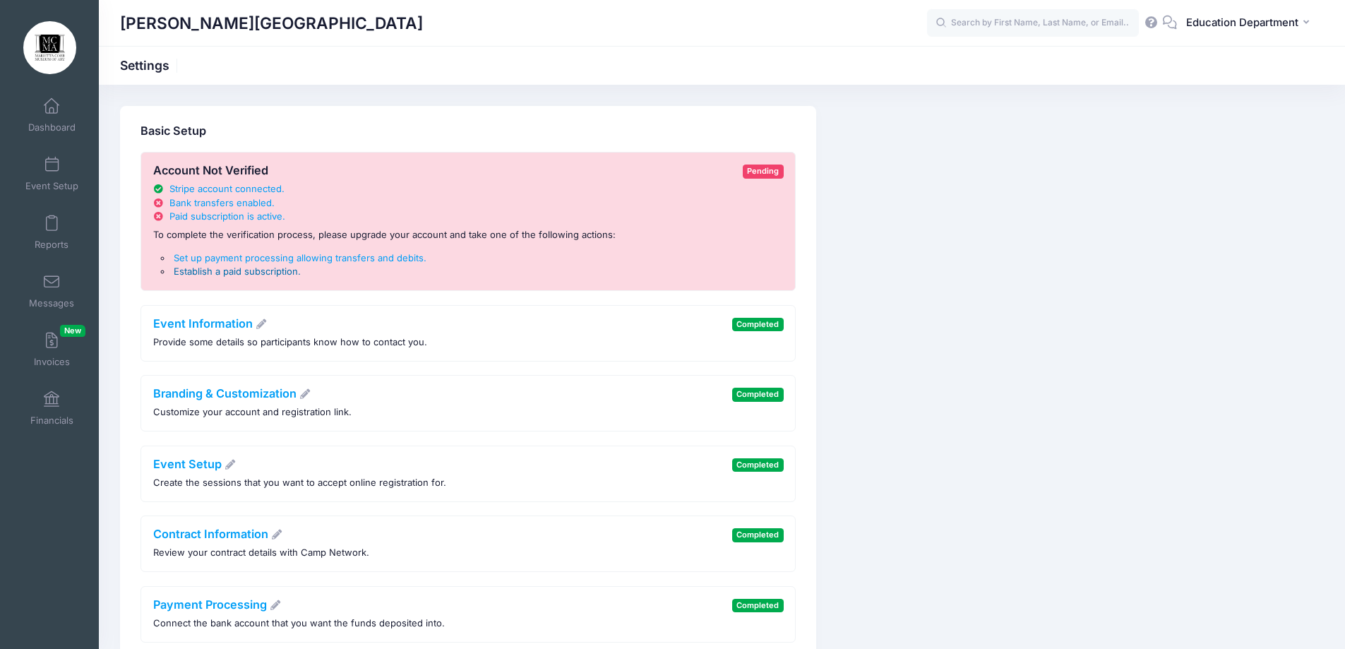
click at [181, 274] on span "Establish a paid subscription" at bounding box center [236, 270] width 124 height 11
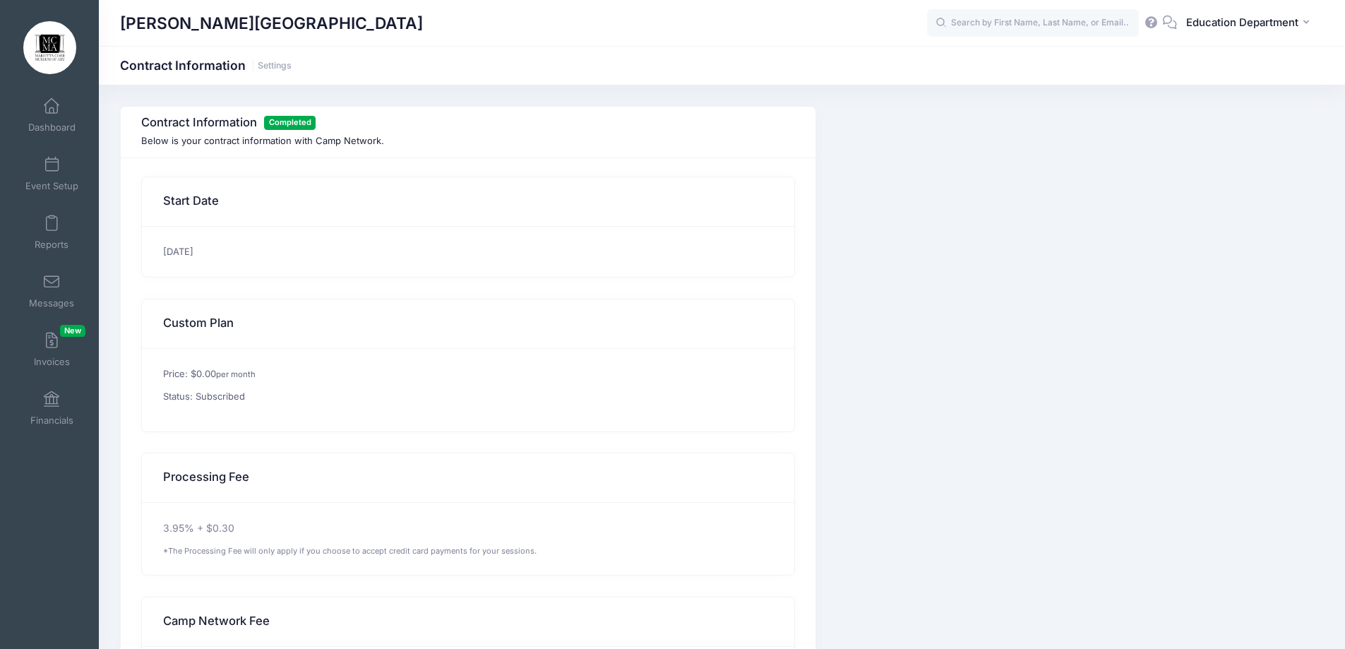
click at [213, 386] on div "Price: $0.00 per month Status: Subscribed" at bounding box center [468, 390] width 652 height 83
click at [210, 368] on p "Price: $0.00 per month" at bounding box center [468, 374] width 611 height 14
click at [274, 71] on h1 "Contract Information Settings" at bounding box center [206, 65] width 172 height 15
click at [273, 67] on link "Settings" at bounding box center [275, 66] width 34 height 11
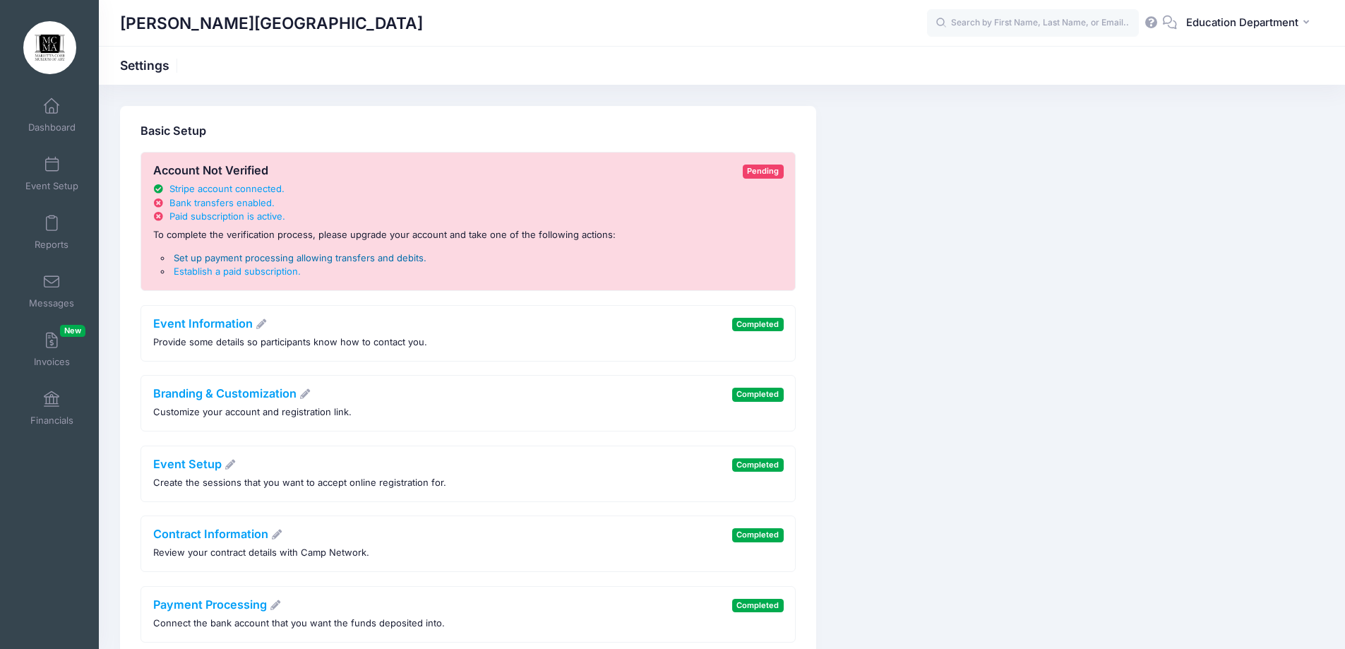
click at [272, 258] on span "Set up payment processing allowing transfers and debits" at bounding box center [299, 257] width 250 height 11
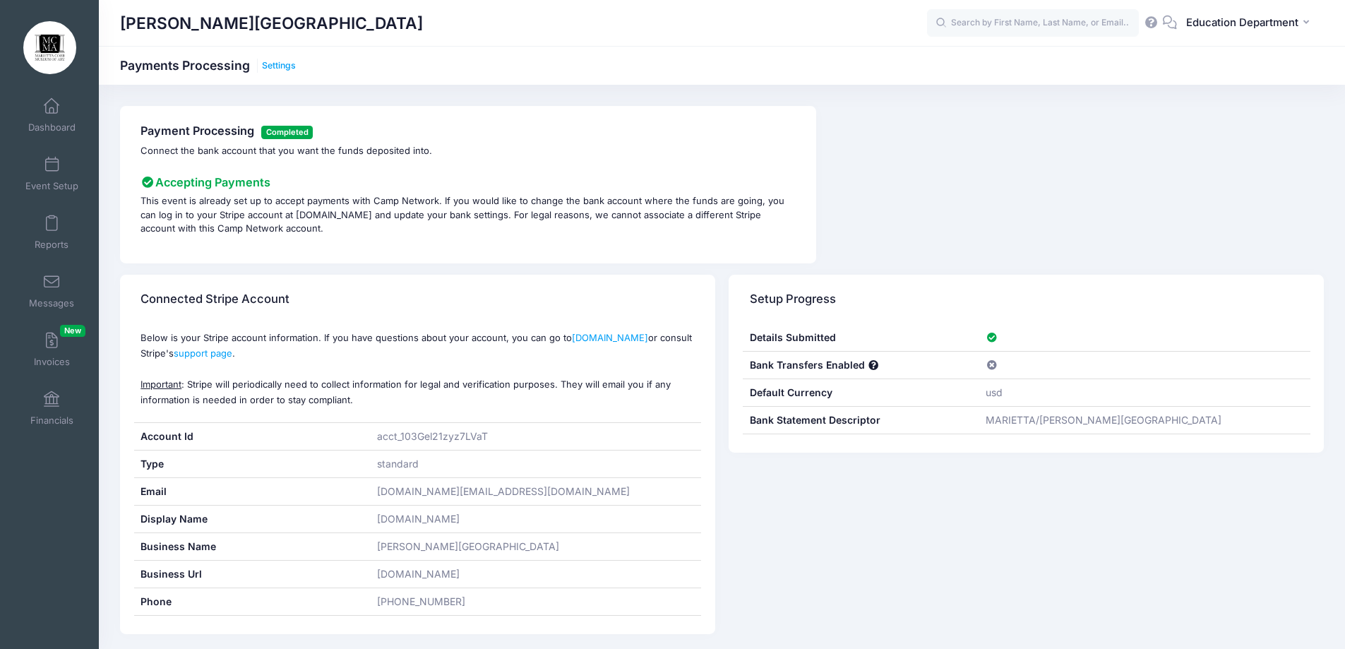
click at [274, 65] on link "Settings" at bounding box center [279, 66] width 34 height 11
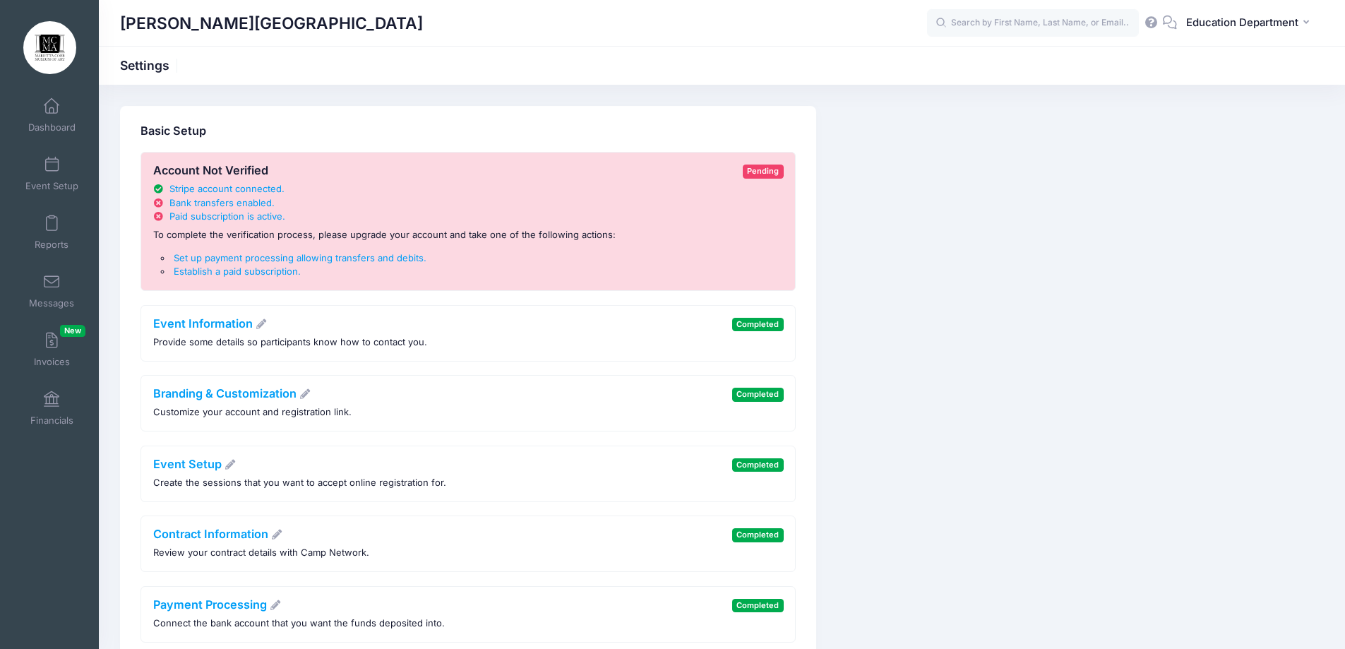
click at [687, 181] on div "Account Not Verified Stripe account connected . Bank transfers enabled . Paid s…" at bounding box center [468, 221] width 630 height 115
click at [218, 212] on span "Paid subscription is active" at bounding box center [225, 215] width 113 height 11
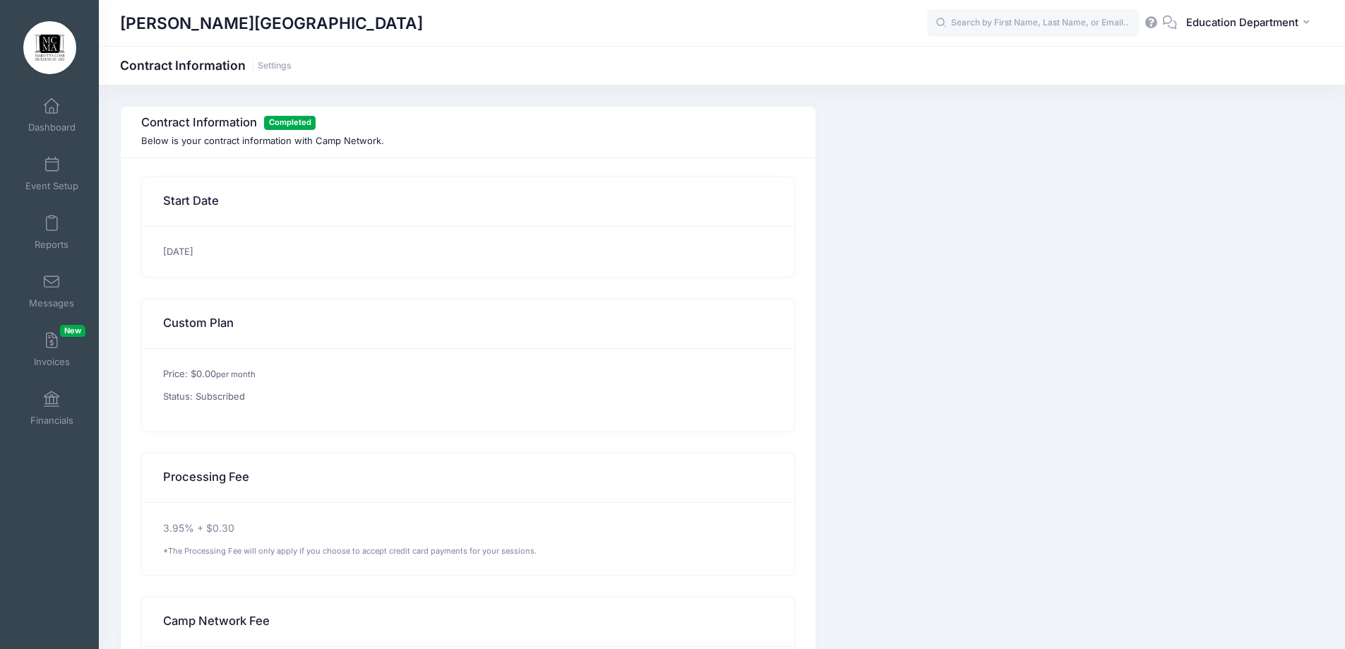
click at [285, 122] on span "Completed" at bounding box center [290, 122] width 52 height 13
click at [271, 57] on div "Contract Information Settings" at bounding box center [206, 66] width 172 height 20
click at [271, 66] on link "Settings" at bounding box center [275, 66] width 34 height 11
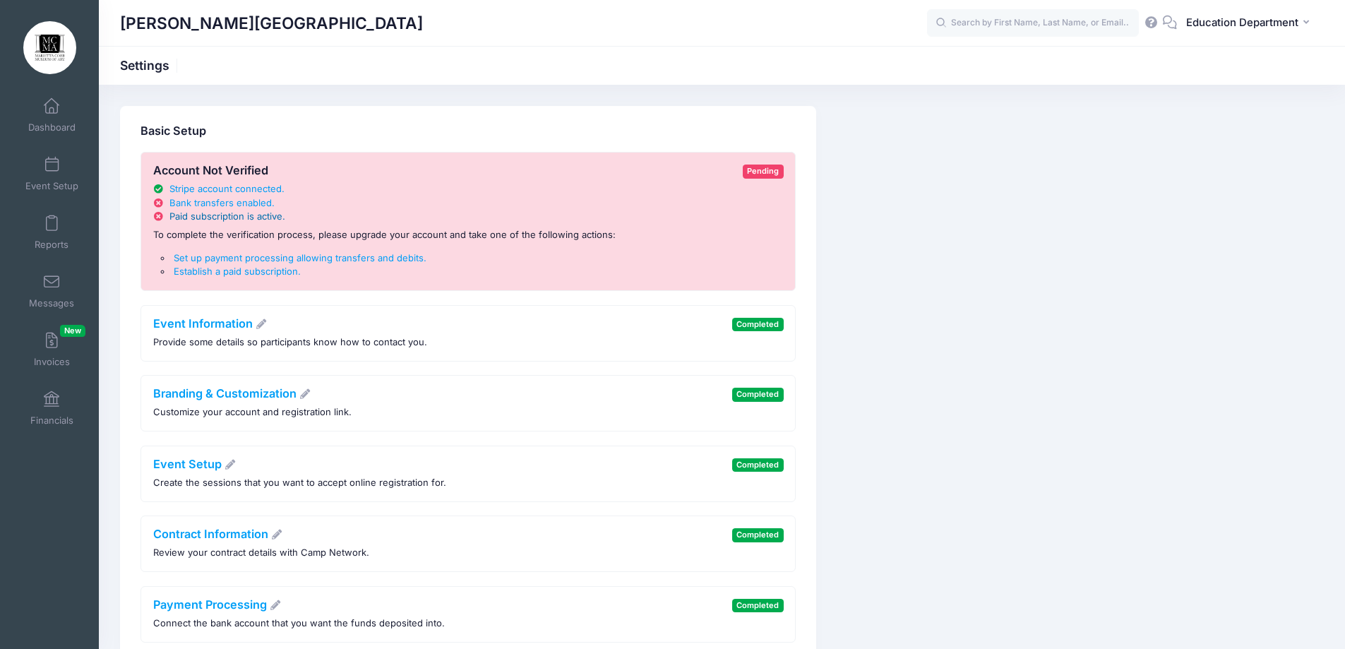
click at [202, 215] on span "Paid subscription is active" at bounding box center [225, 215] width 113 height 11
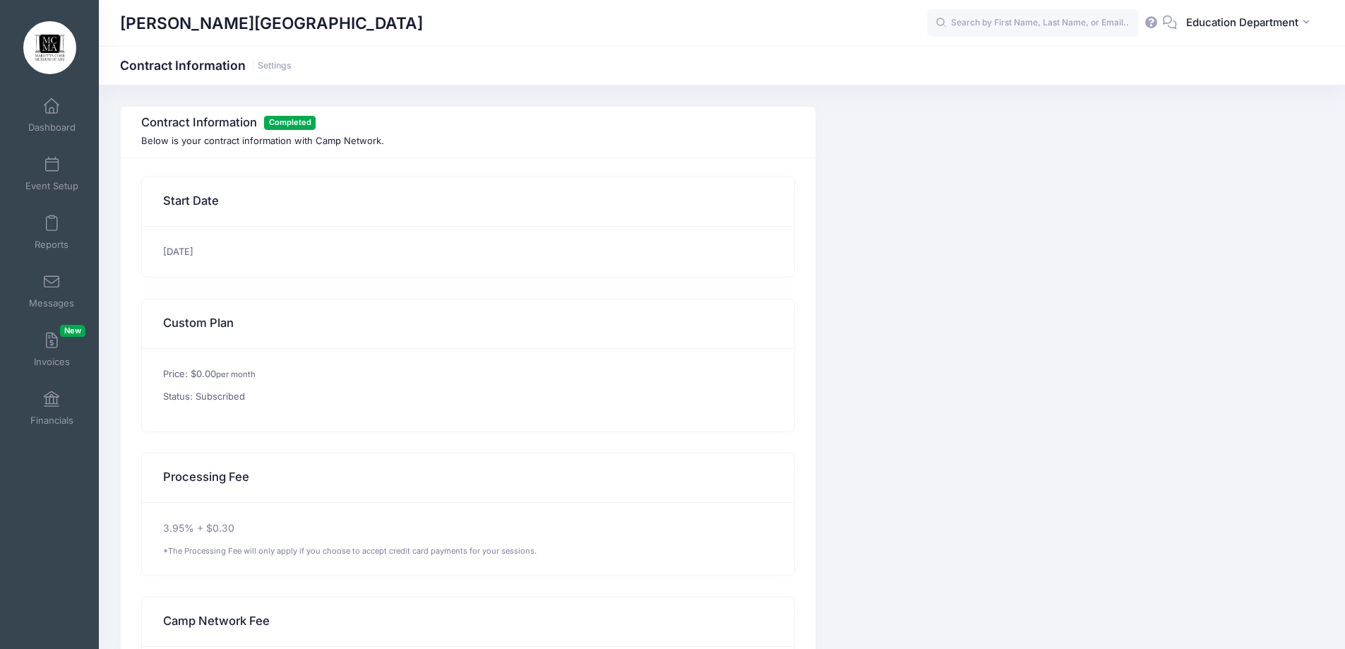
click at [267, 69] on link "Settings" at bounding box center [275, 66] width 34 height 11
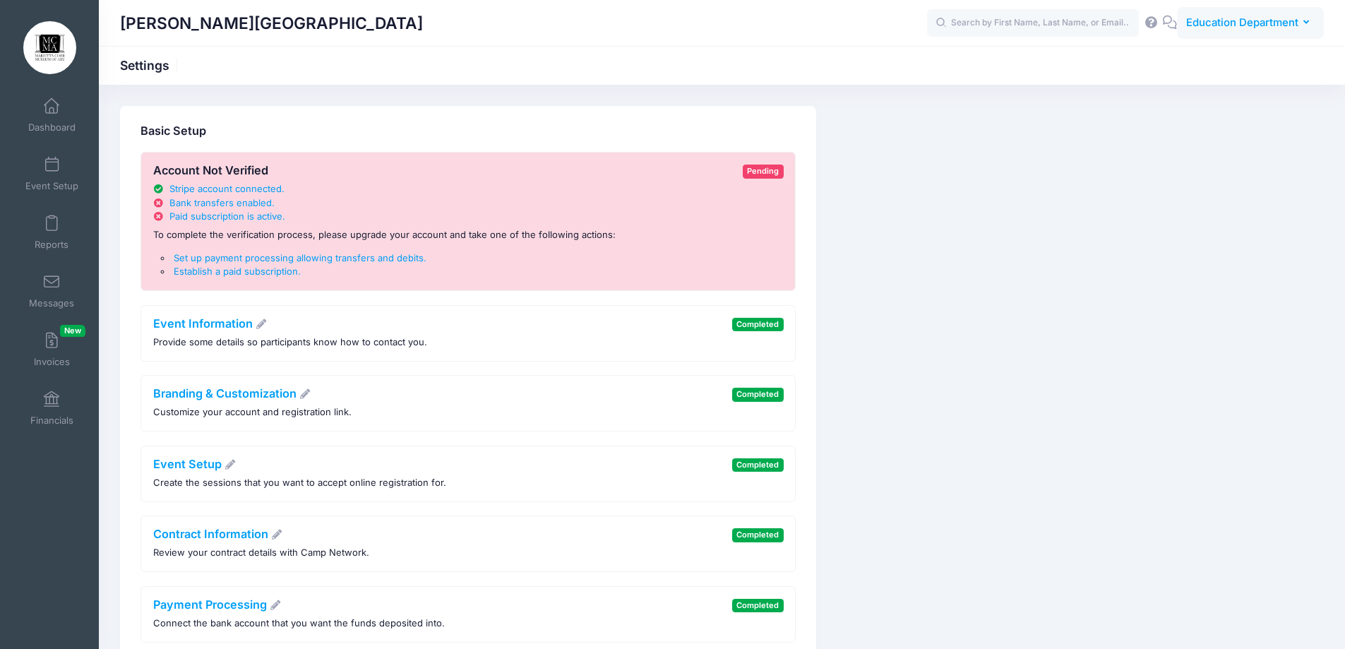
click at [1220, 21] on span "Education Department" at bounding box center [1242, 23] width 112 height 16
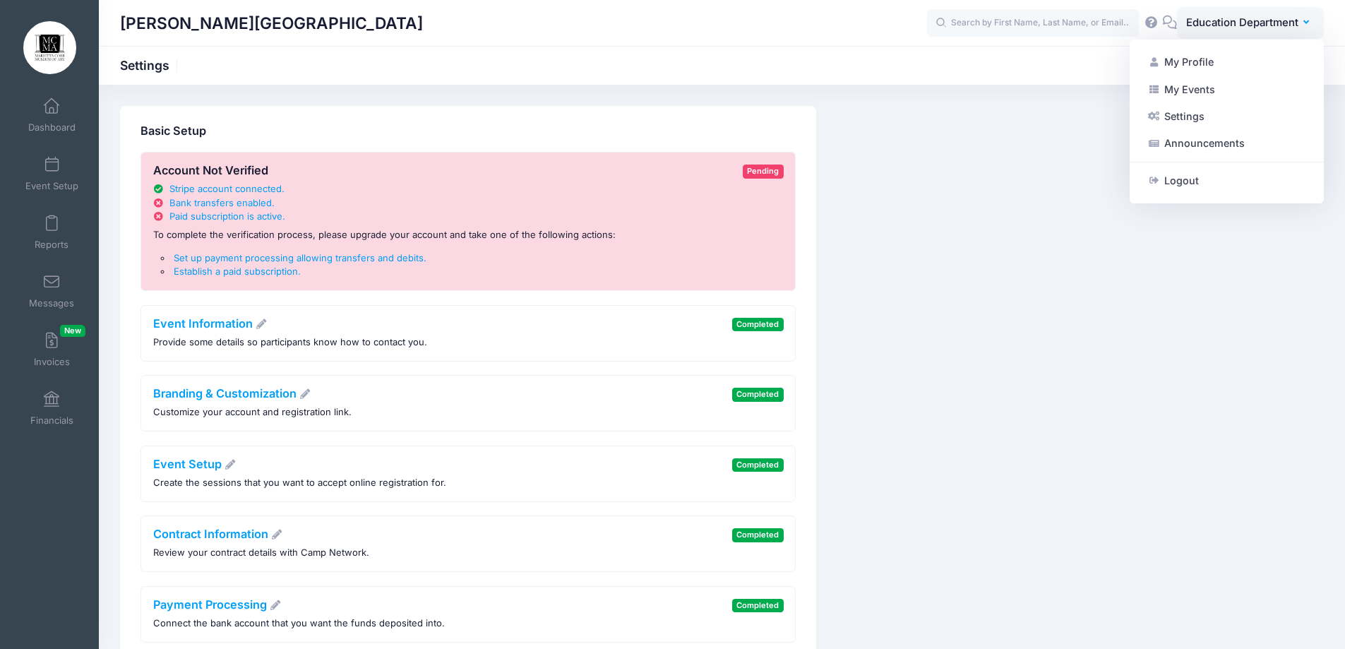
click at [1170, 24] on icon at bounding box center [1170, 22] width 16 height 9
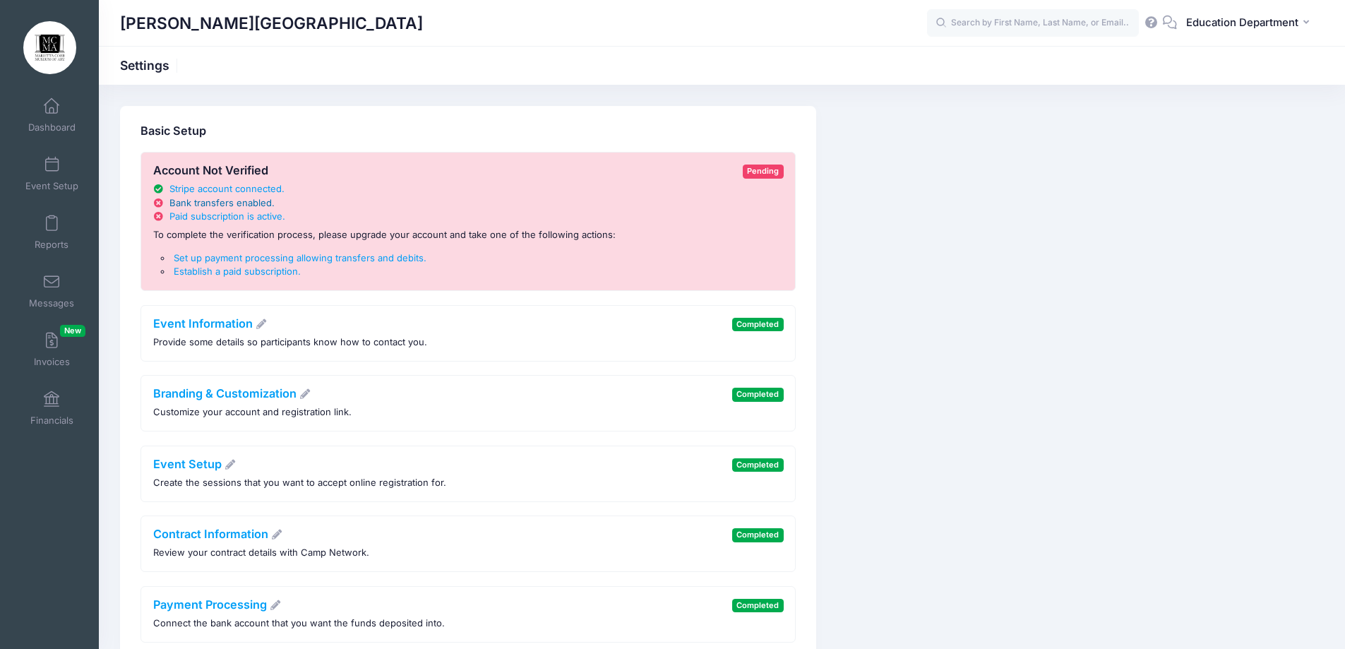
click at [234, 203] on span "Bank transfers enabled" at bounding box center [220, 202] width 102 height 11
click at [218, 198] on span "Bank transfers enabled" at bounding box center [220, 202] width 102 height 11
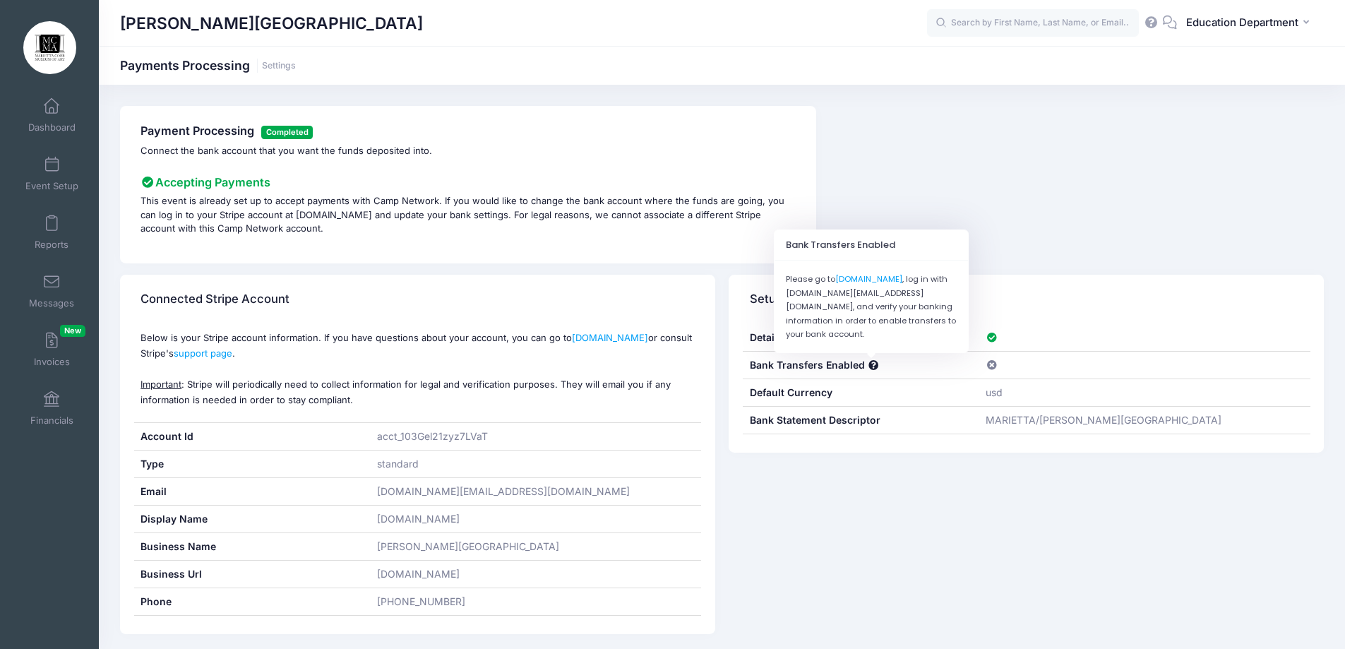
click at [870, 363] on span at bounding box center [873, 366] width 12 height 10
click at [869, 367] on span at bounding box center [873, 366] width 12 height 10
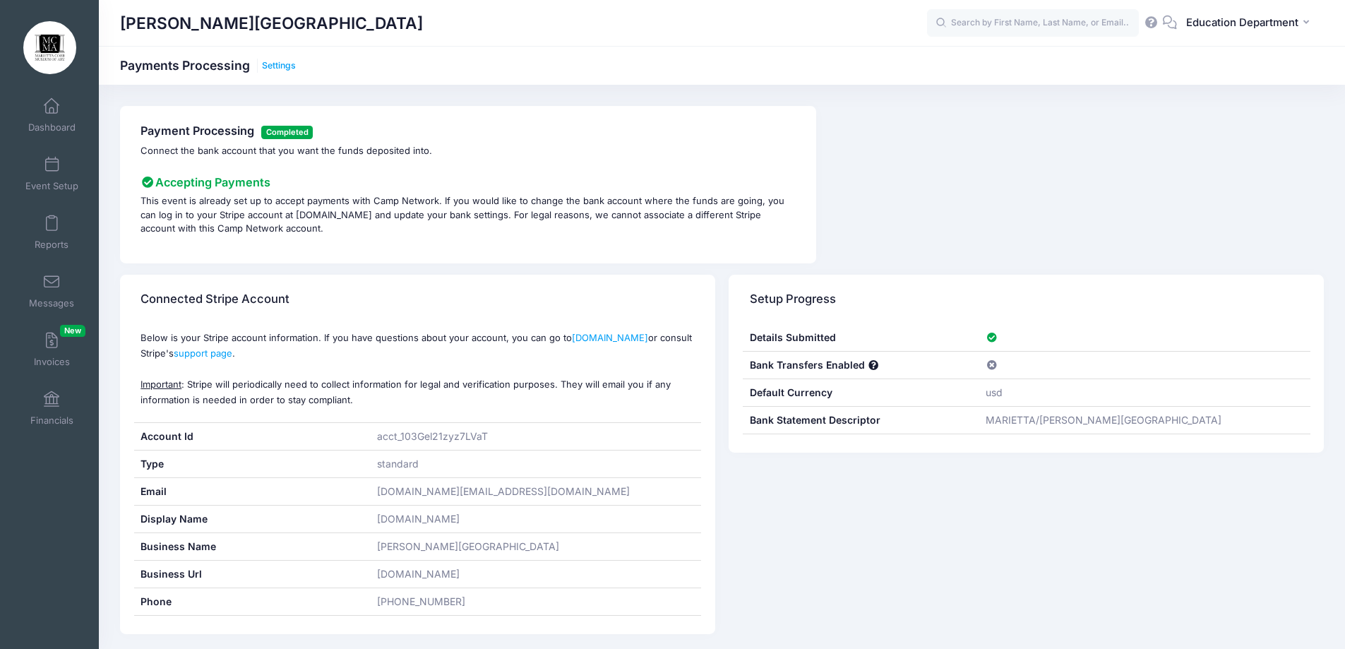
click at [277, 61] on link "Settings" at bounding box center [279, 66] width 34 height 11
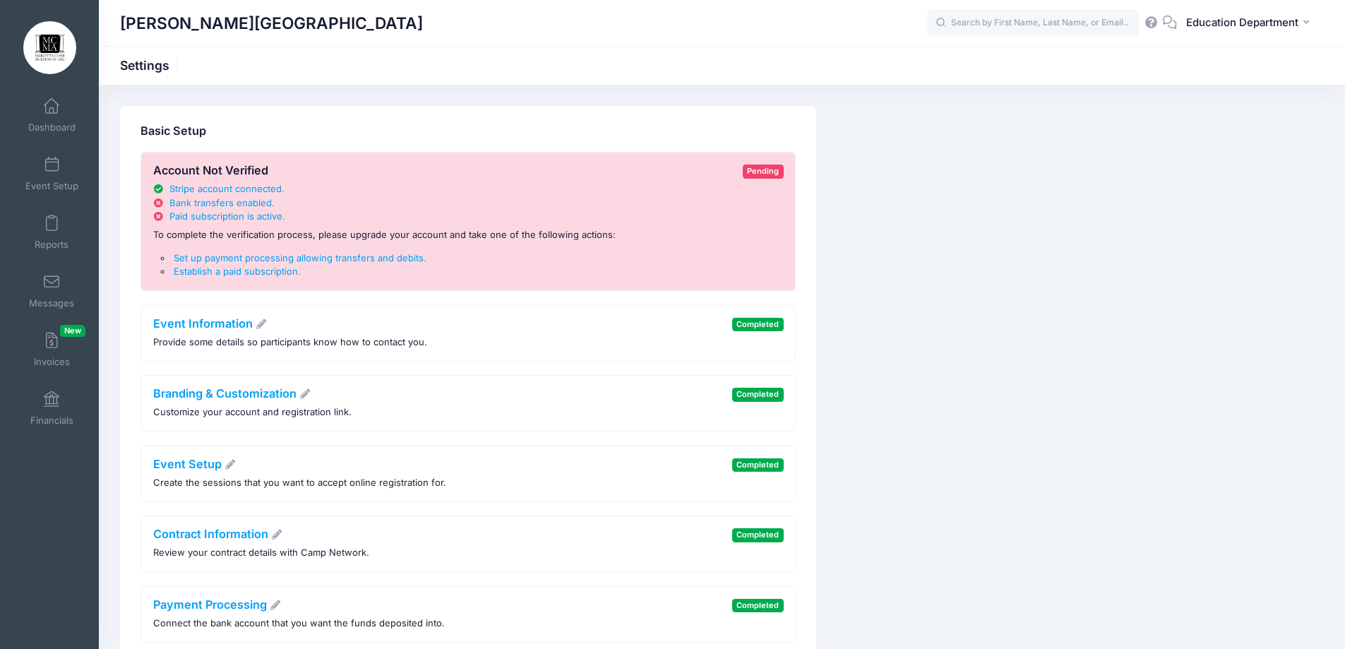
click at [148, 67] on h1 "Settings" at bounding box center [150, 65] width 61 height 15
click at [220, 218] on span "Paid subscription is active" at bounding box center [225, 215] width 113 height 11
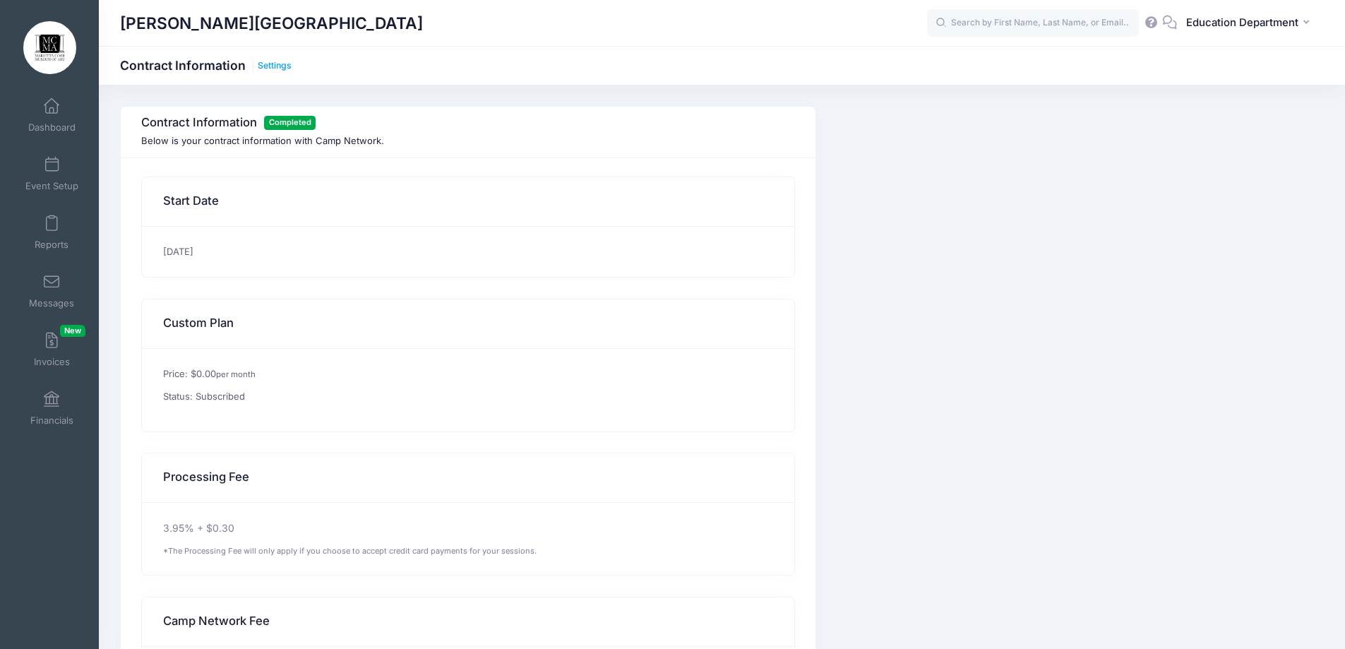
click at [268, 64] on link "Settings" at bounding box center [275, 66] width 34 height 11
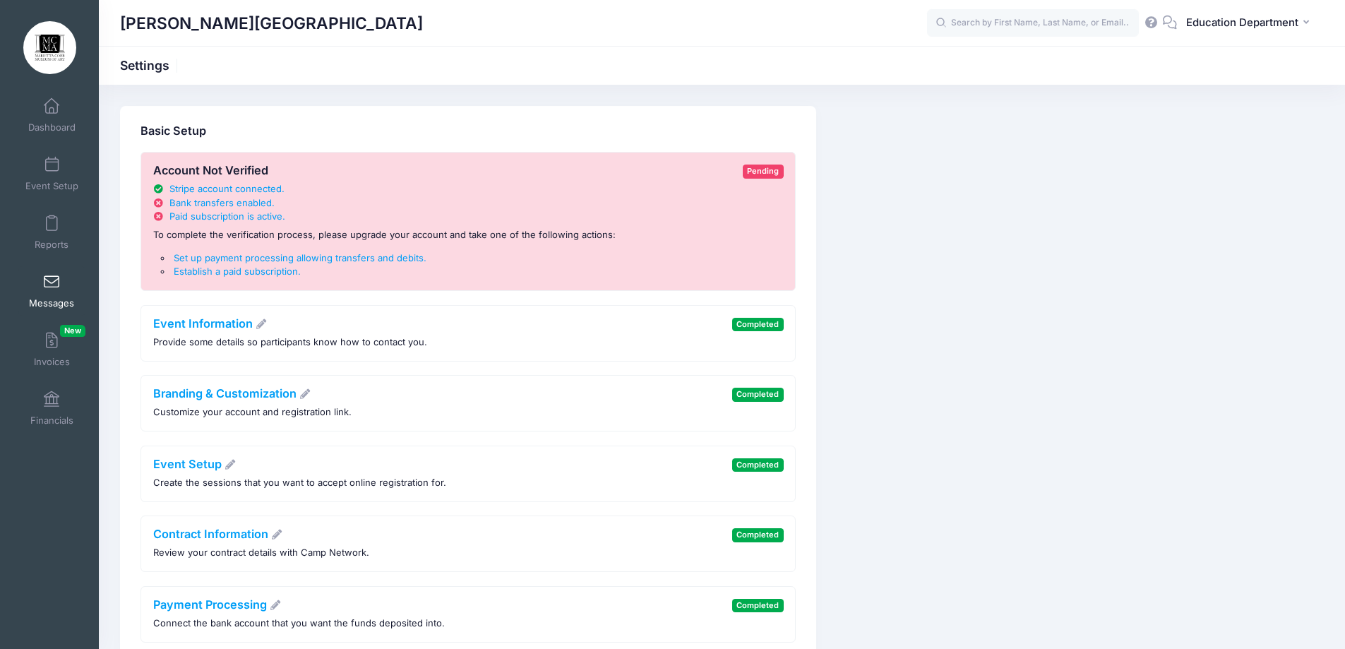
click at [69, 278] on link "Messages" at bounding box center [51, 290] width 67 height 49
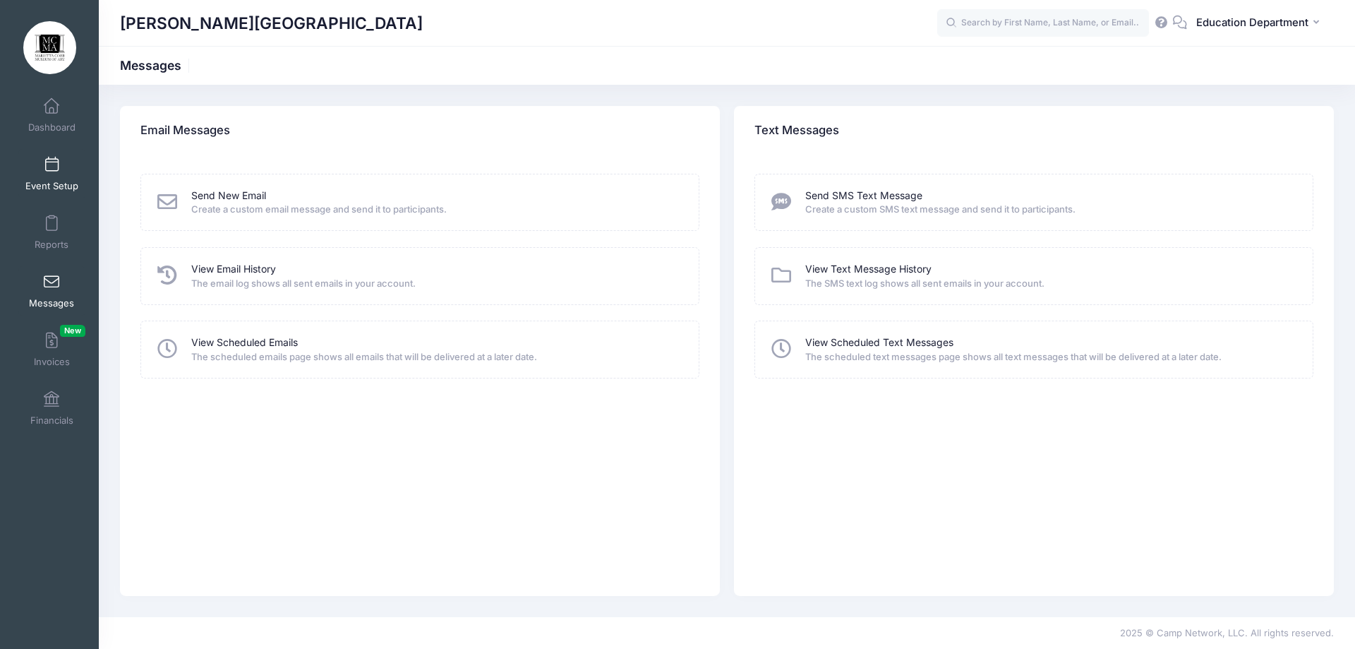
click at [40, 166] on link "Event Setup" at bounding box center [51, 173] width 67 height 49
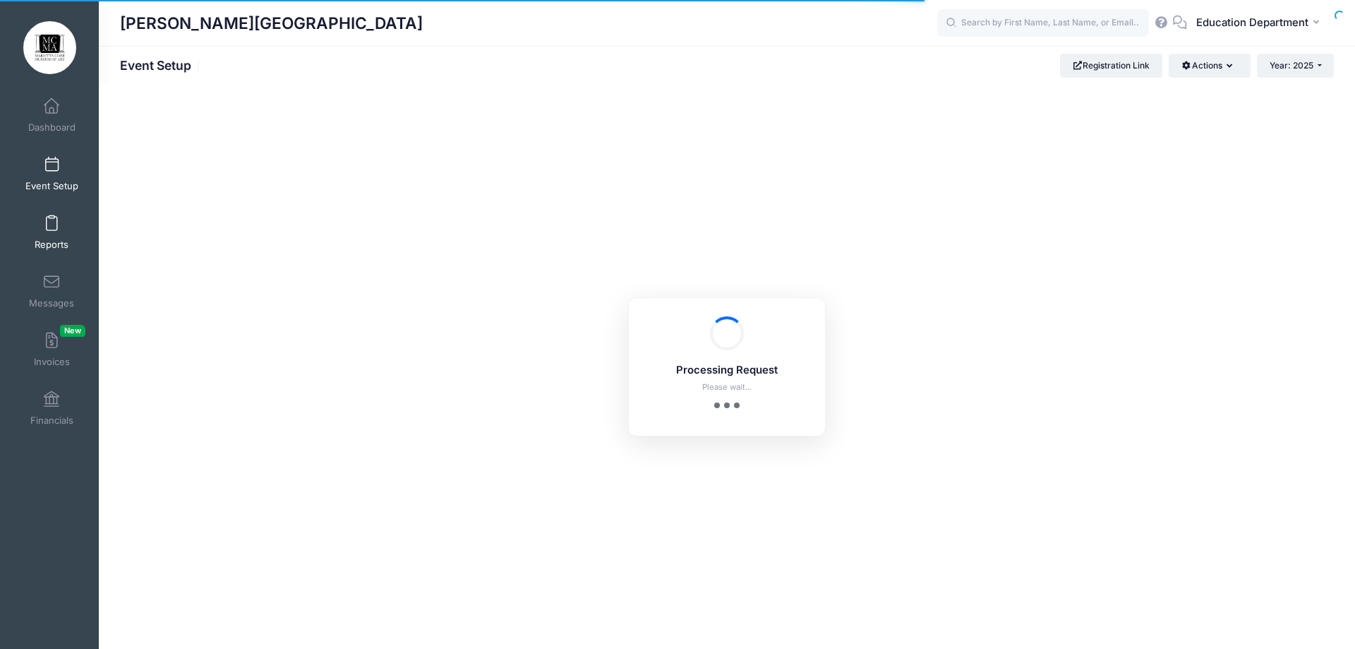
click at [36, 216] on link "Reports" at bounding box center [51, 232] width 67 height 49
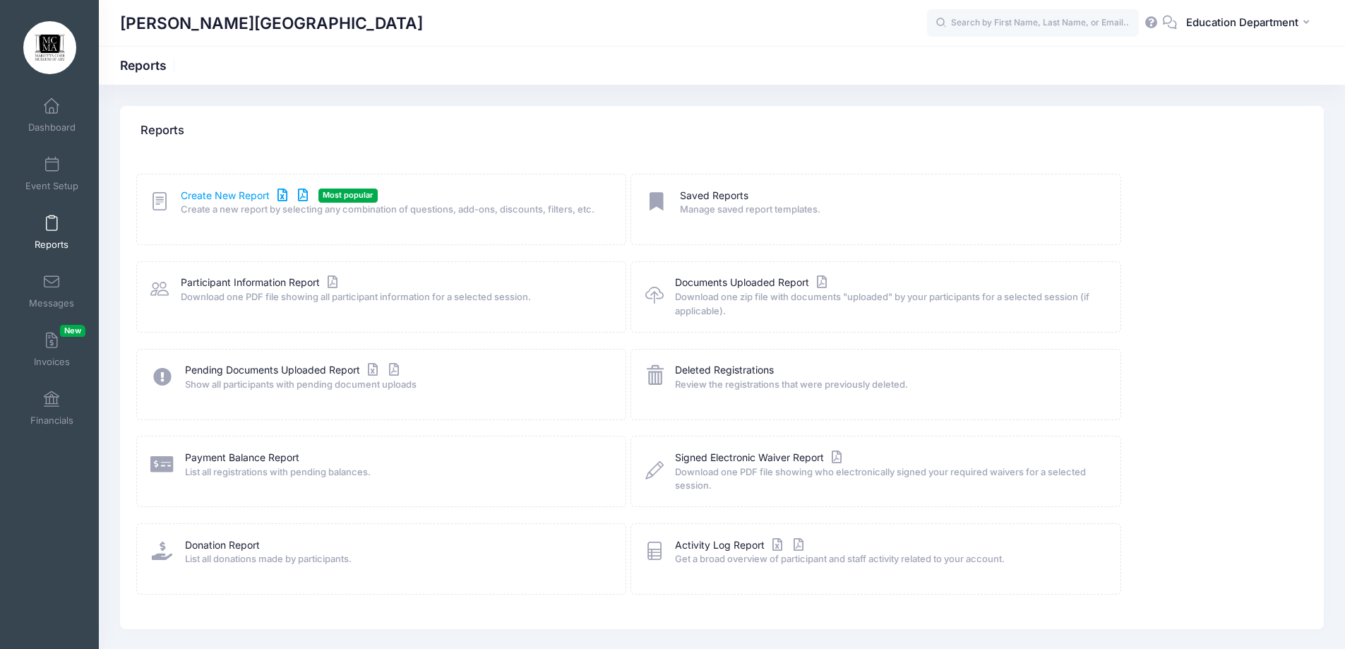
click at [187, 191] on link "Create New Report" at bounding box center [246, 195] width 131 height 15
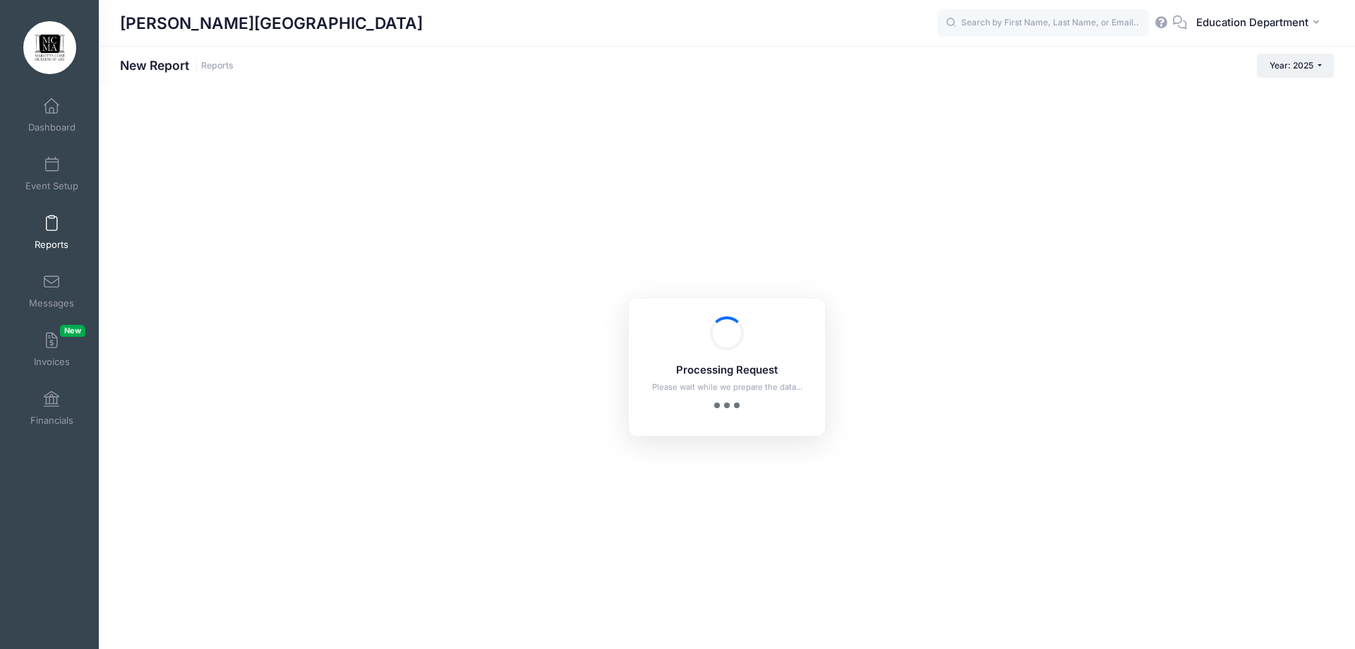
checkbox input "true"
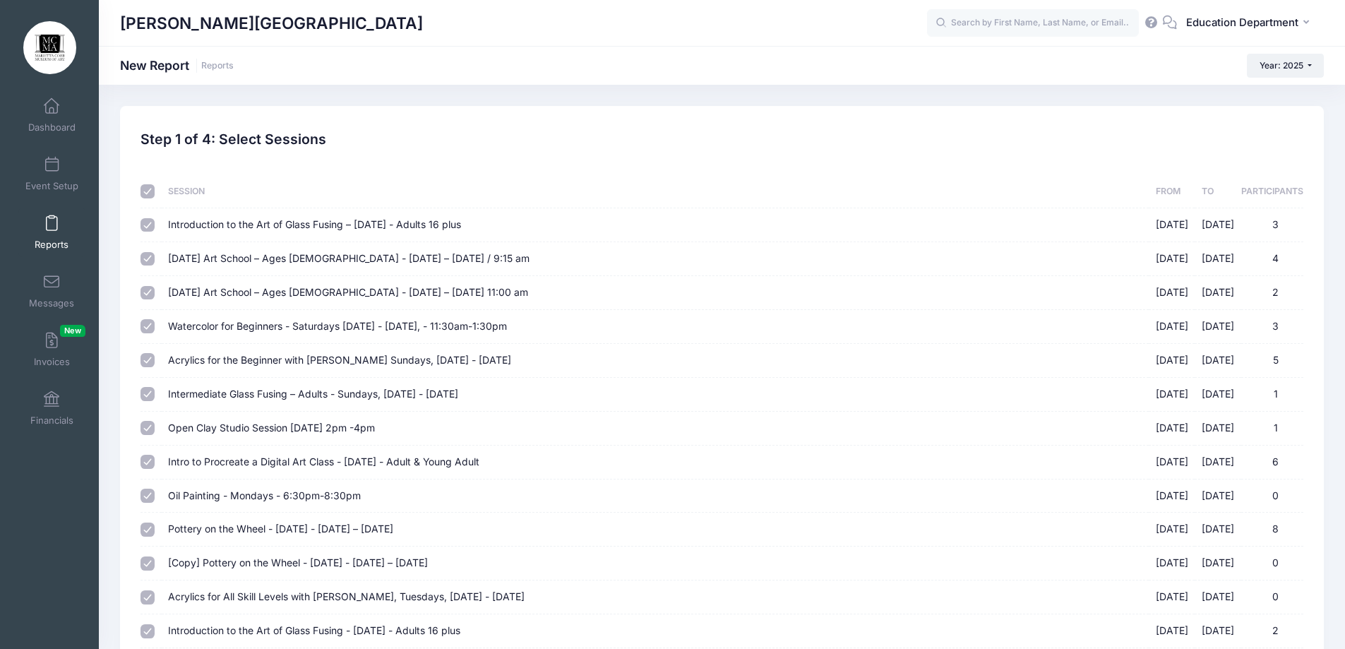
click at [146, 200] on th at bounding box center [150, 191] width 20 height 33
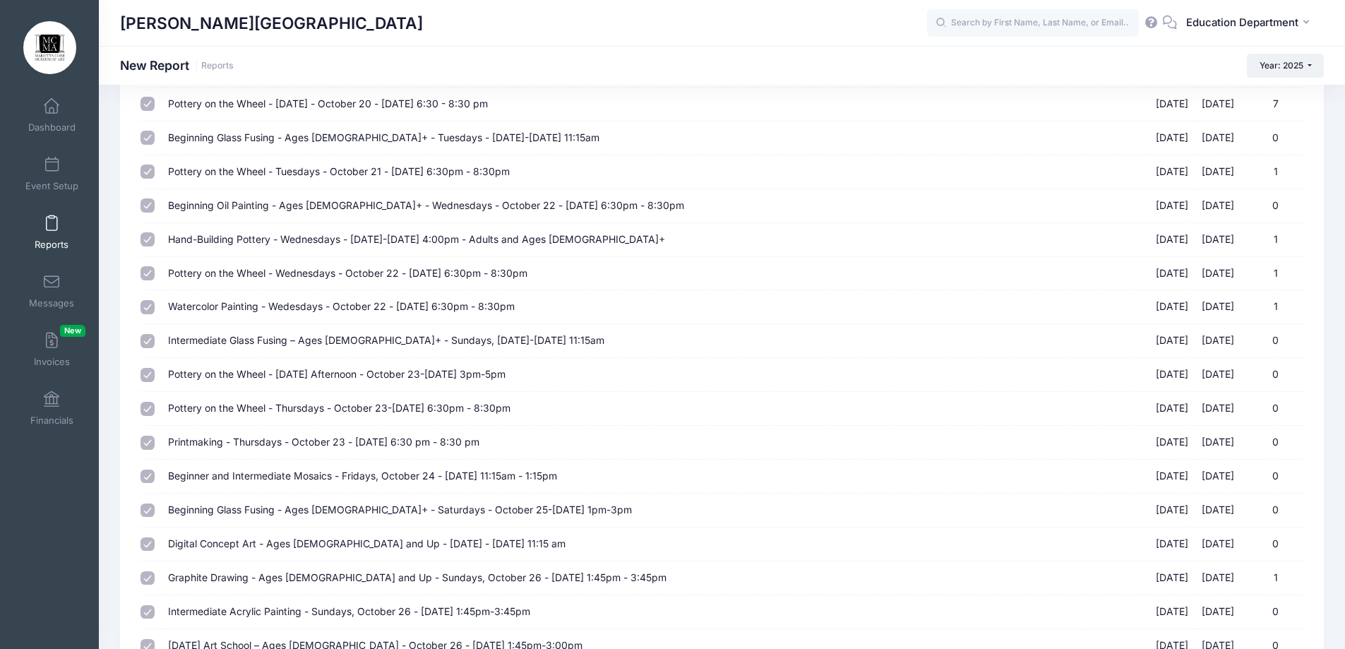
scroll to position [6876, 0]
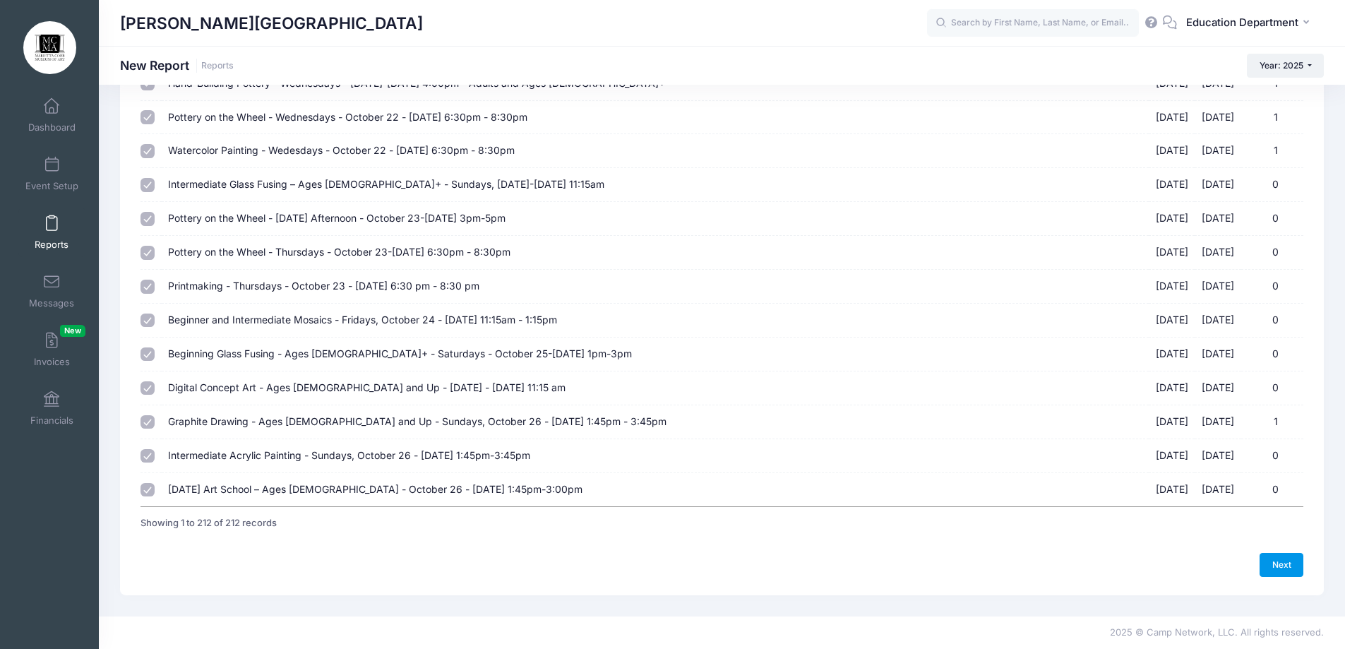
click at [1273, 556] on link "Next" at bounding box center [1281, 565] width 44 height 24
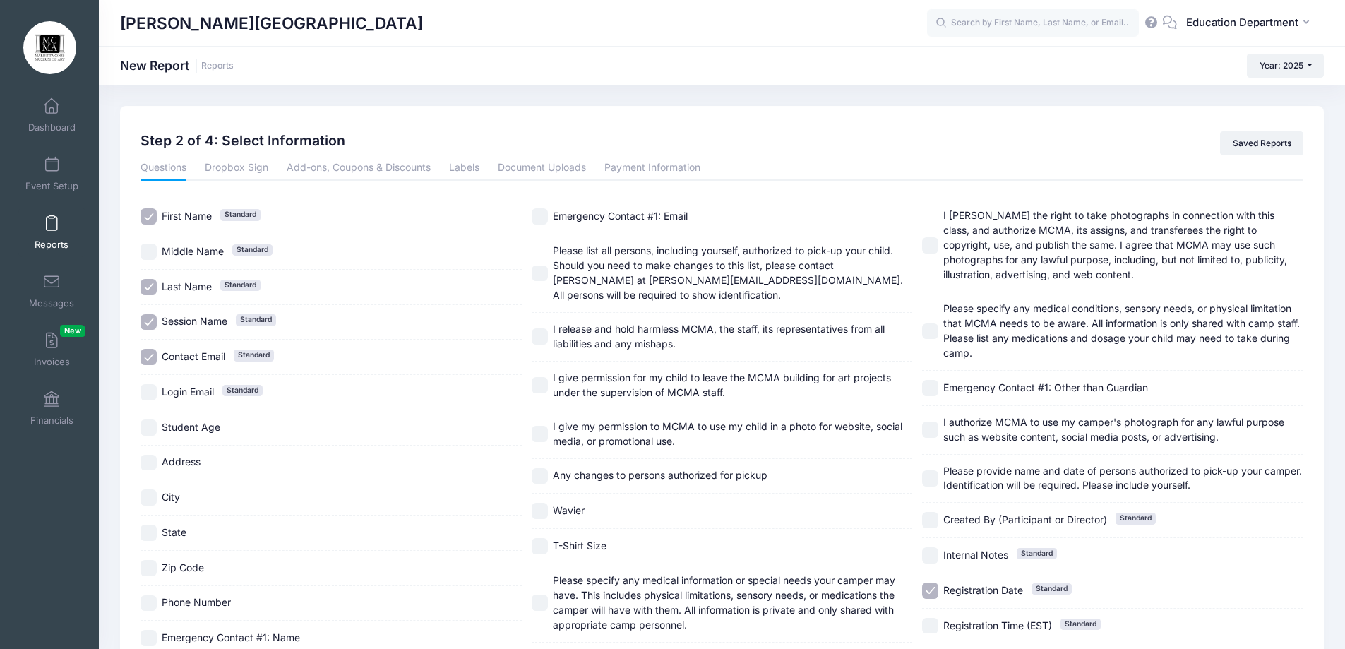
click at [150, 218] on input "First Name Standard" at bounding box center [148, 216] width 16 height 16
checkbox input "false"
click at [152, 294] on input "Last Name Standard" at bounding box center [148, 287] width 16 height 16
checkbox input "false"
click at [151, 325] on input "Session Name Standard" at bounding box center [148, 322] width 16 height 16
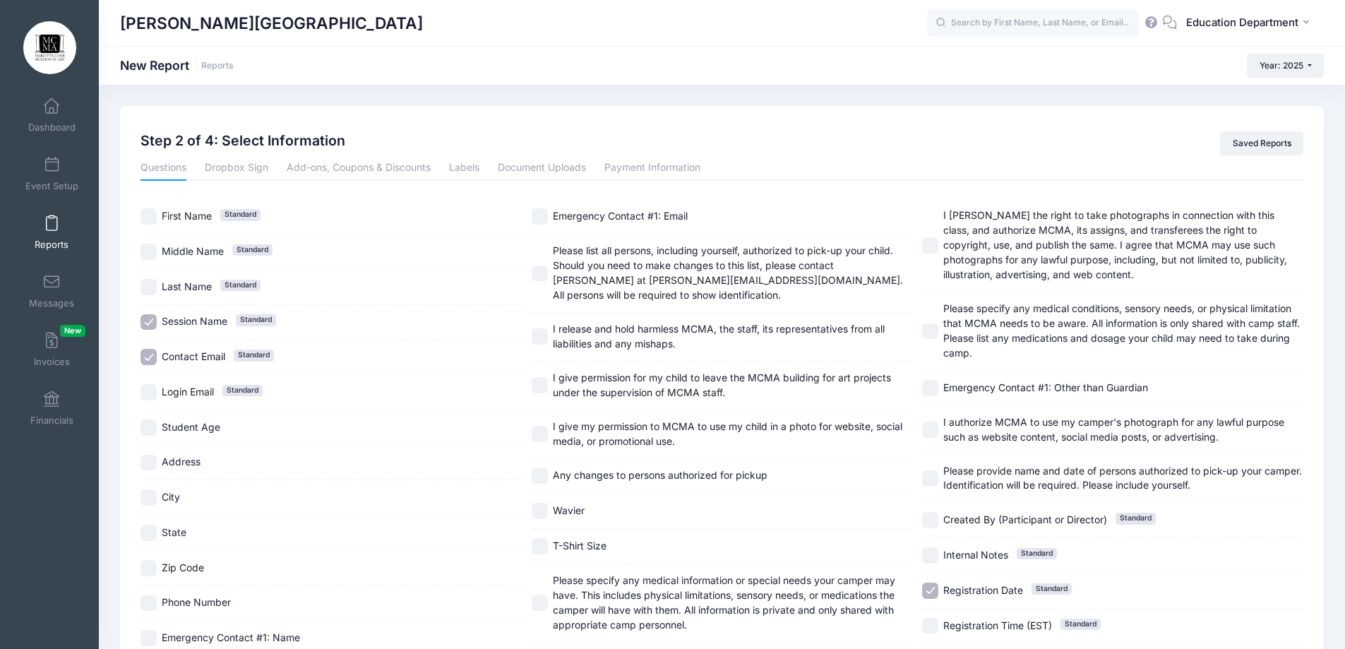
checkbox input "false"
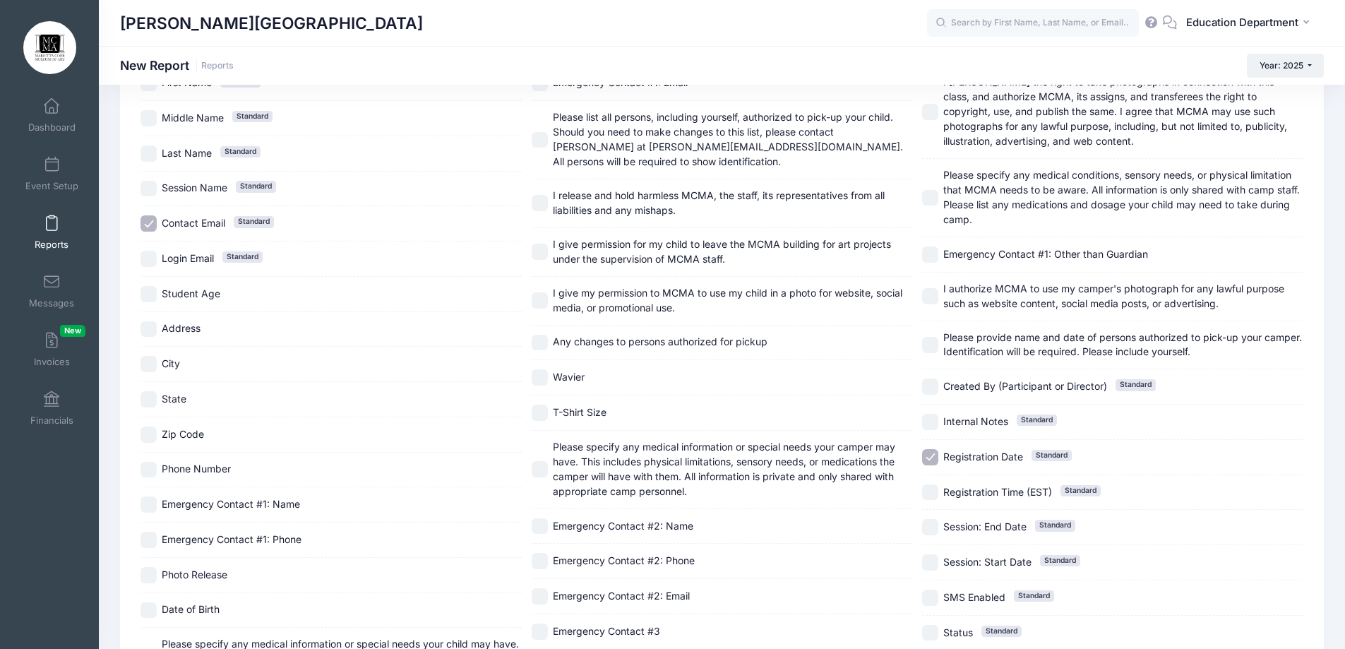
scroll to position [440, 0]
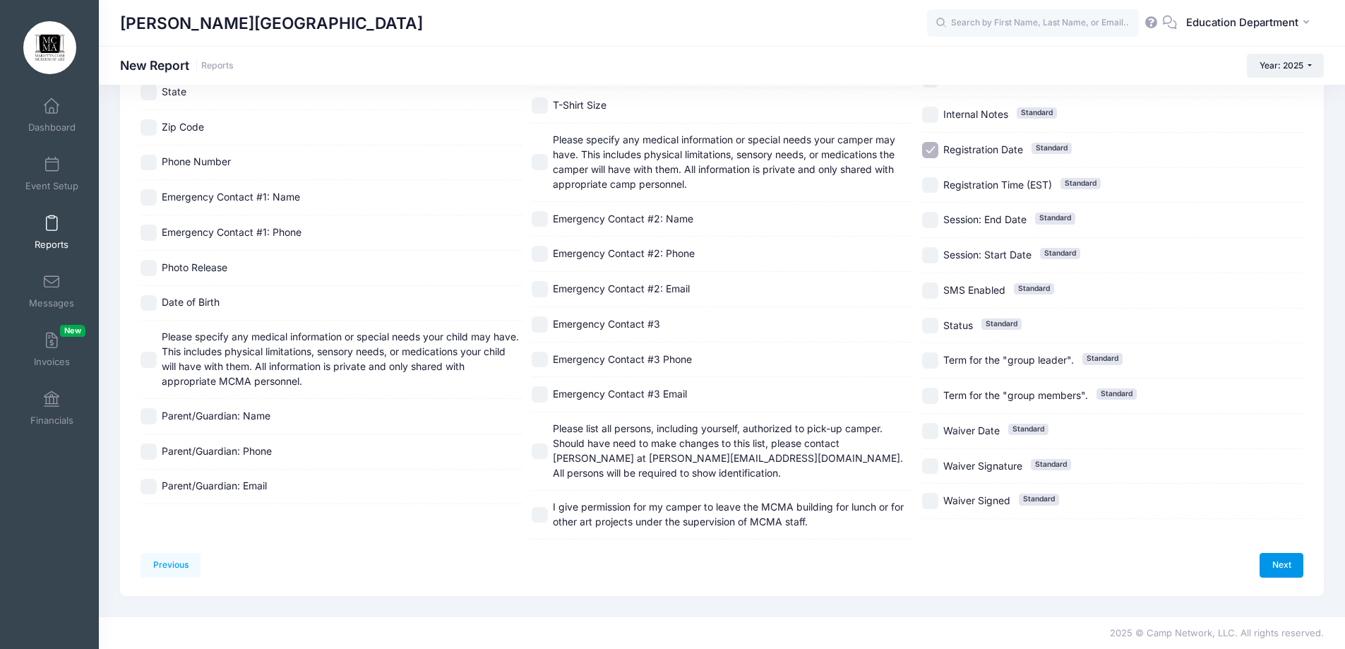
click at [1279, 567] on link "Next" at bounding box center [1281, 565] width 44 height 24
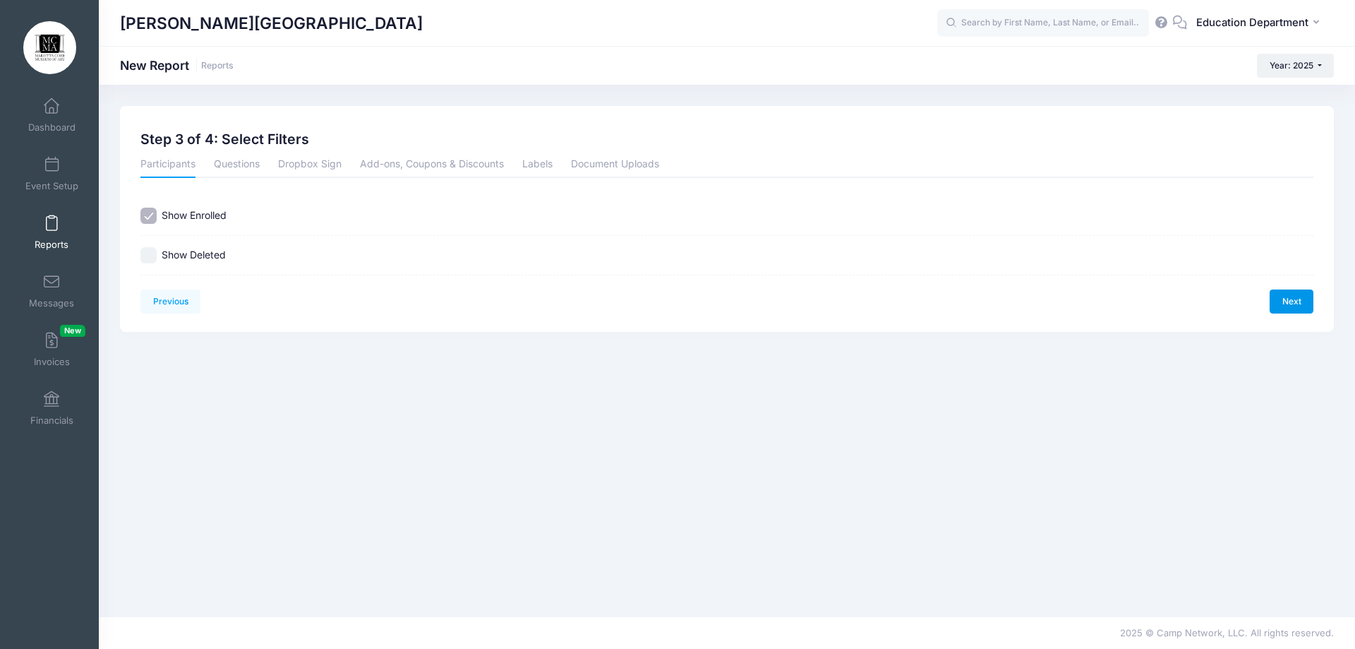
click at [1285, 291] on link "Next" at bounding box center [1292, 301] width 44 height 24
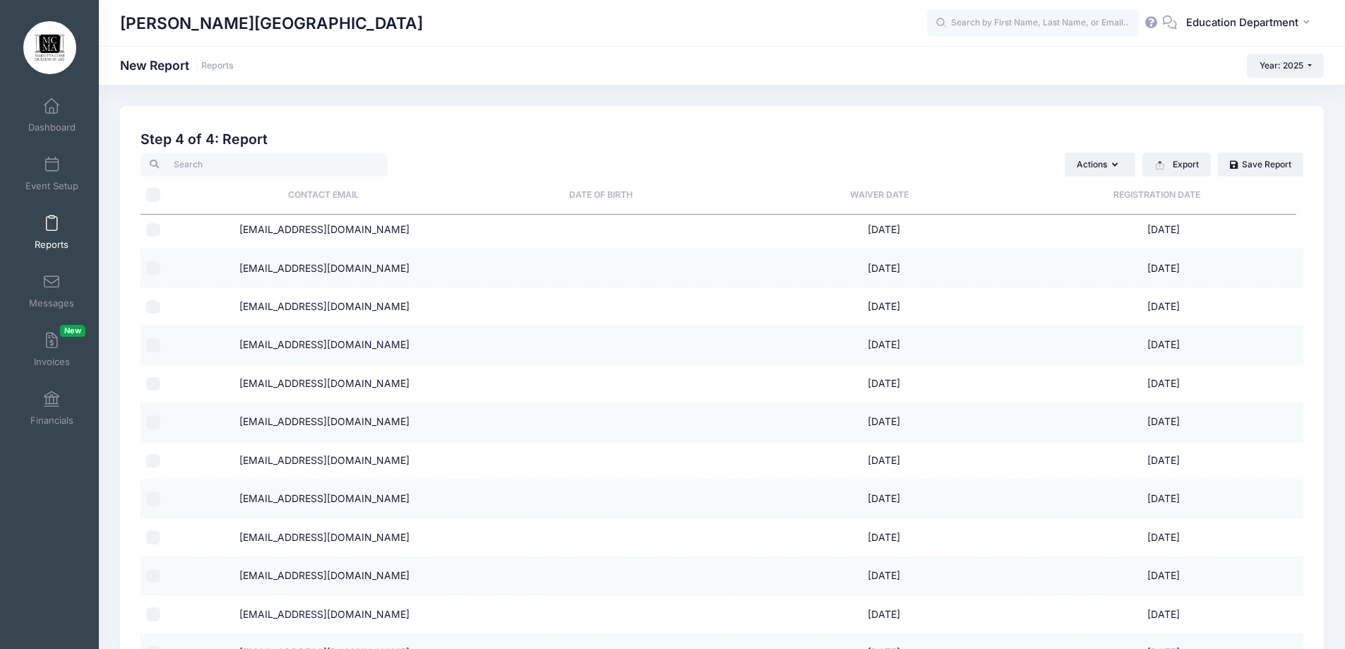
scroll to position [2259, 0]
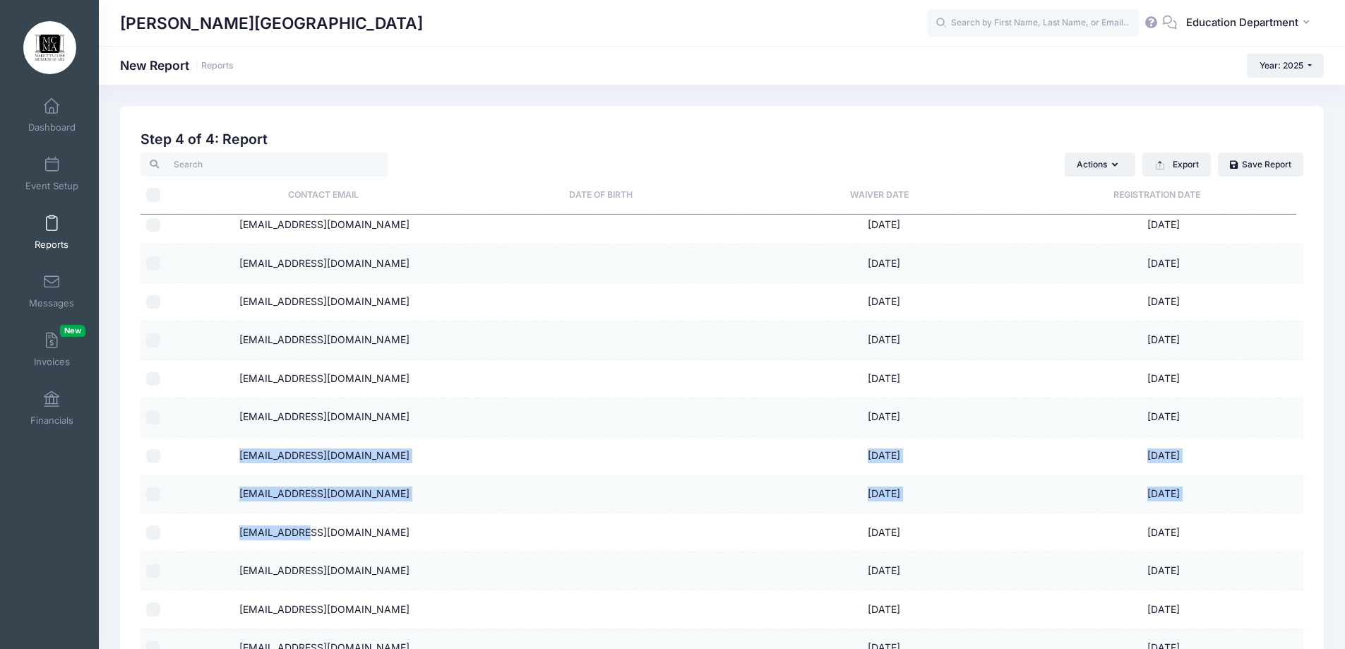
drag, startPoint x: 235, startPoint y: 387, endPoint x: 315, endPoint y: 479, distance: 122.1
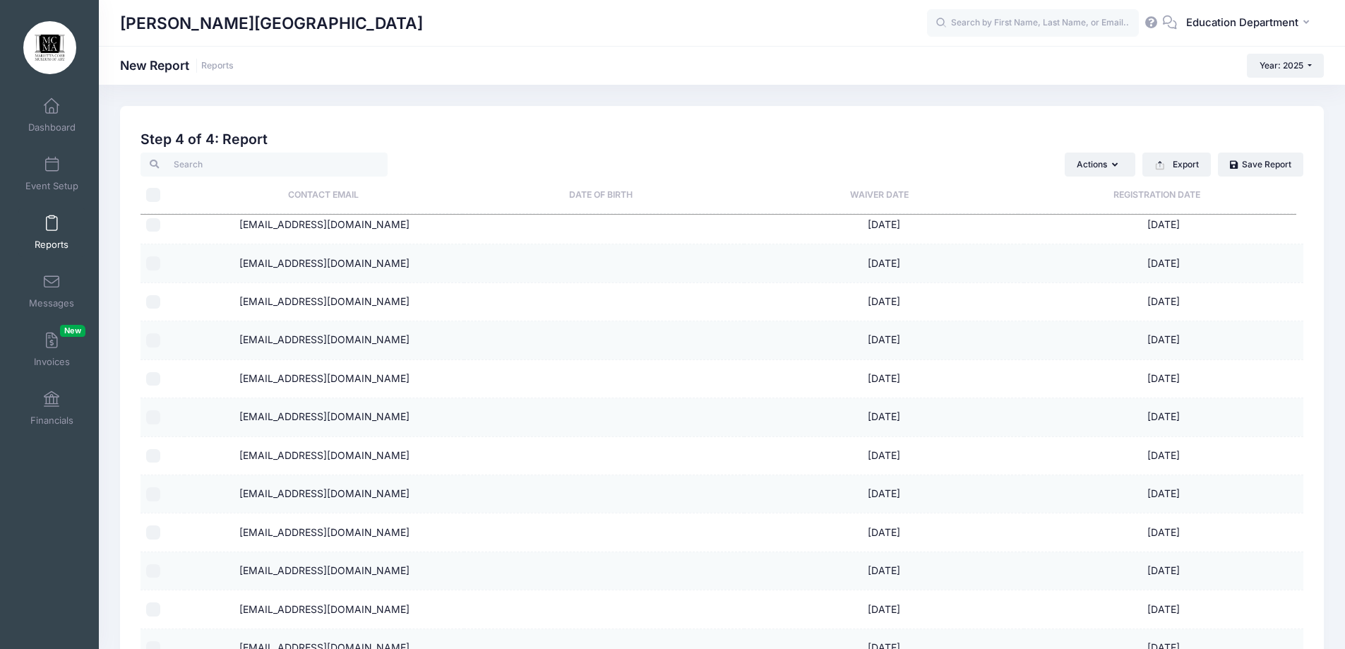
click at [628, 398] on td at bounding box center [603, 417] width 279 height 38
click at [1186, 164] on button "Export" at bounding box center [1176, 164] width 68 height 24
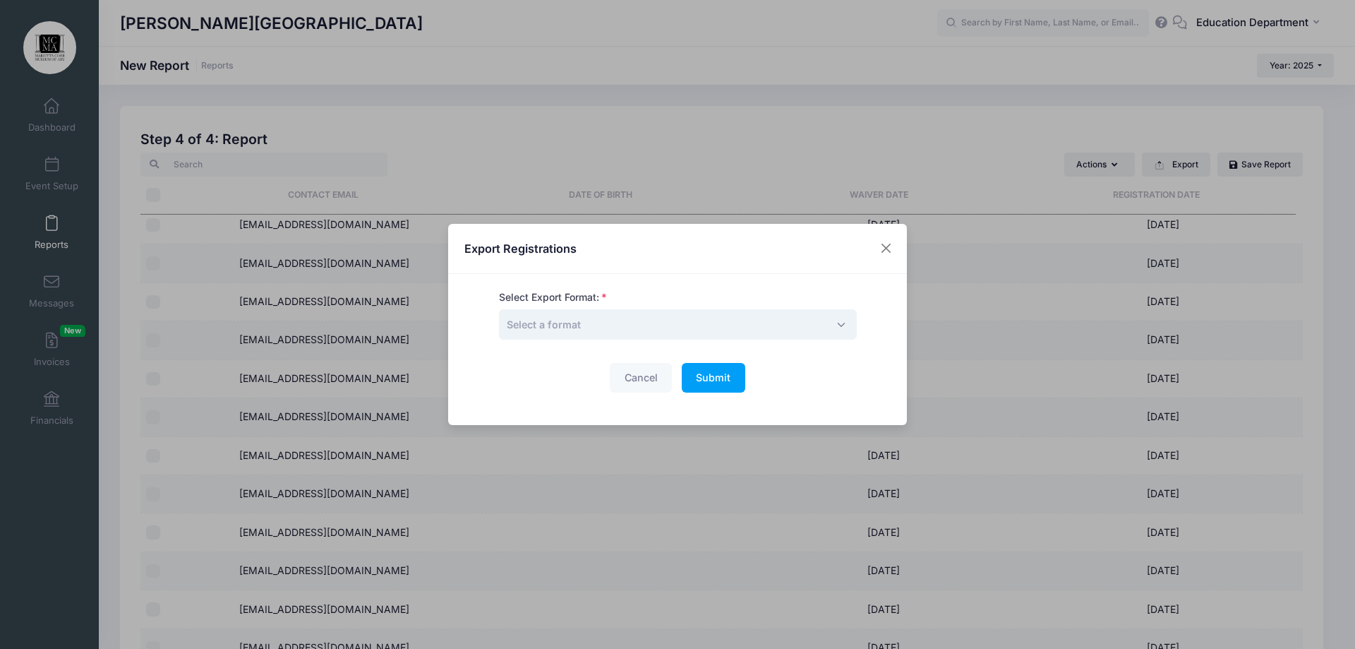
click at [681, 323] on span "Select a format" at bounding box center [678, 324] width 358 height 30
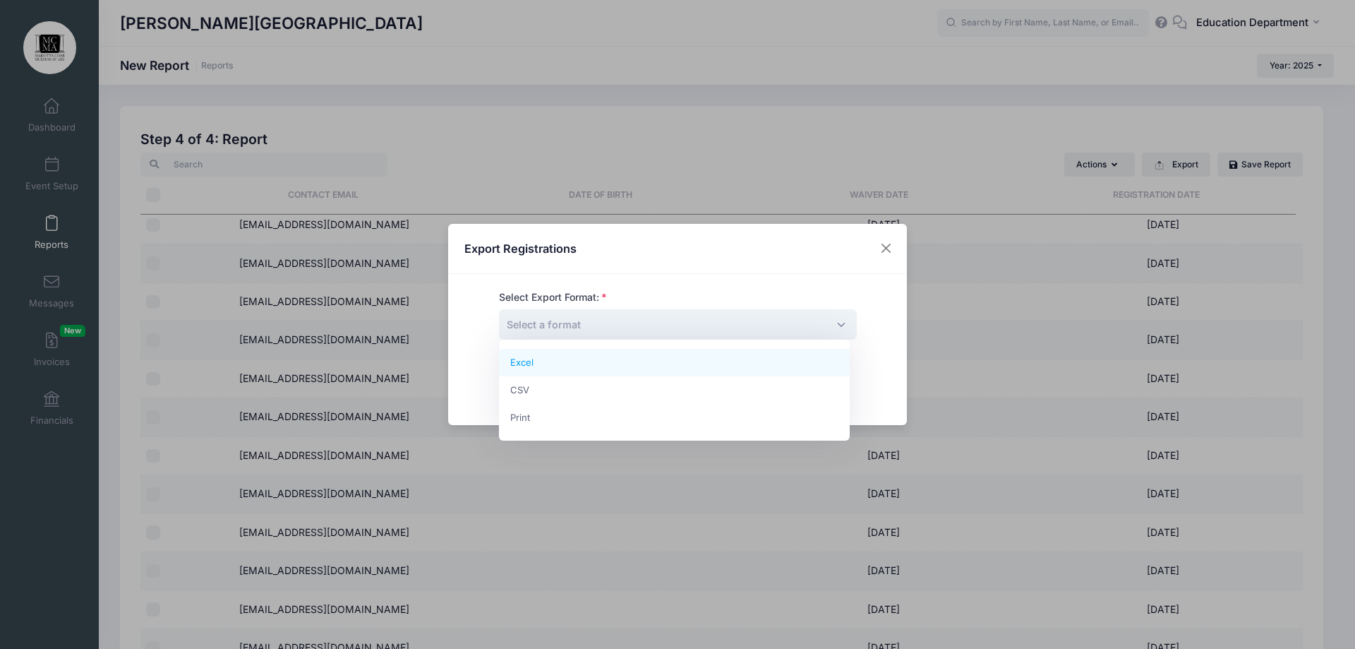
select select "excel"
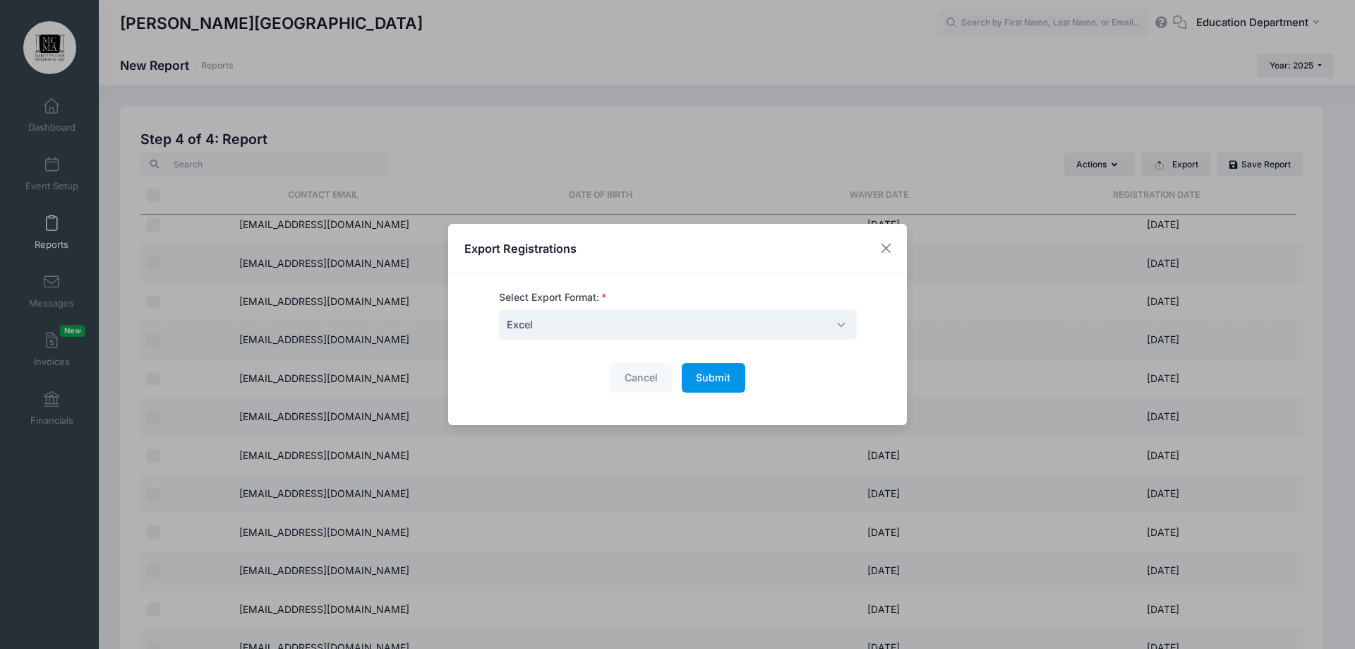
click at [713, 365] on button "Submit Please wait..." at bounding box center [714, 378] width 64 height 30
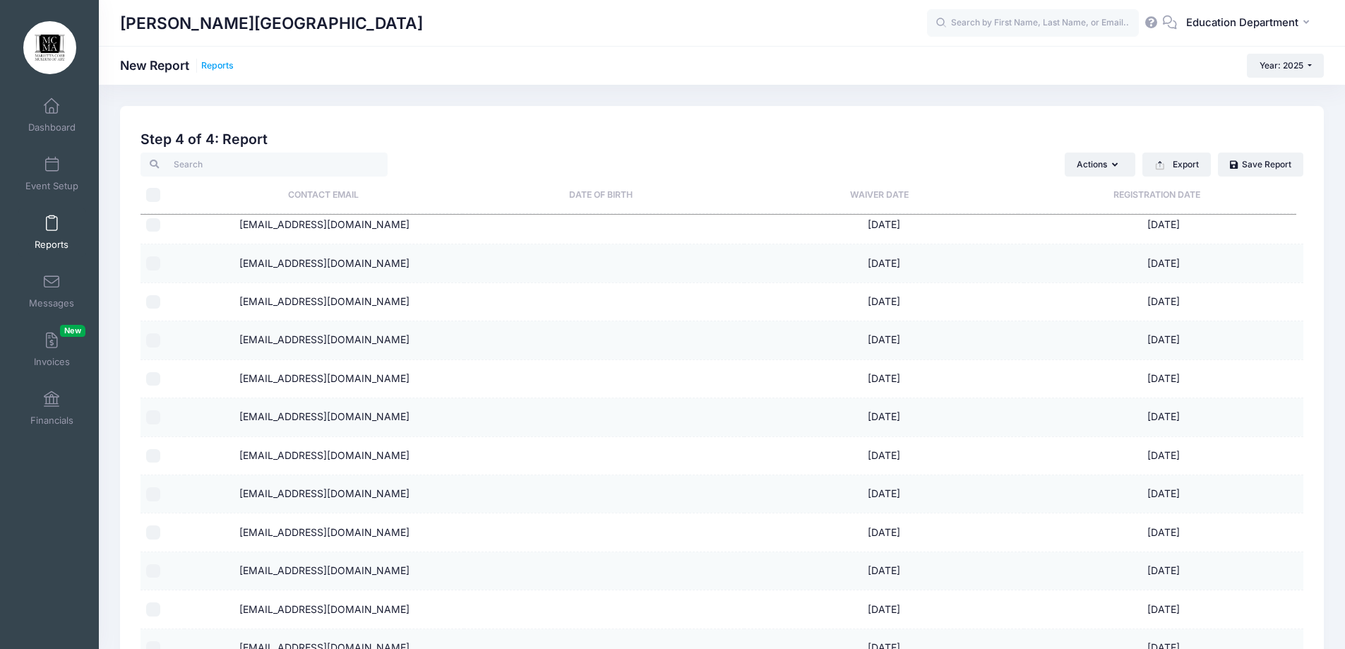
click at [215, 70] on link "Reports" at bounding box center [217, 66] width 32 height 11
